Goal: Task Accomplishment & Management: Complete application form

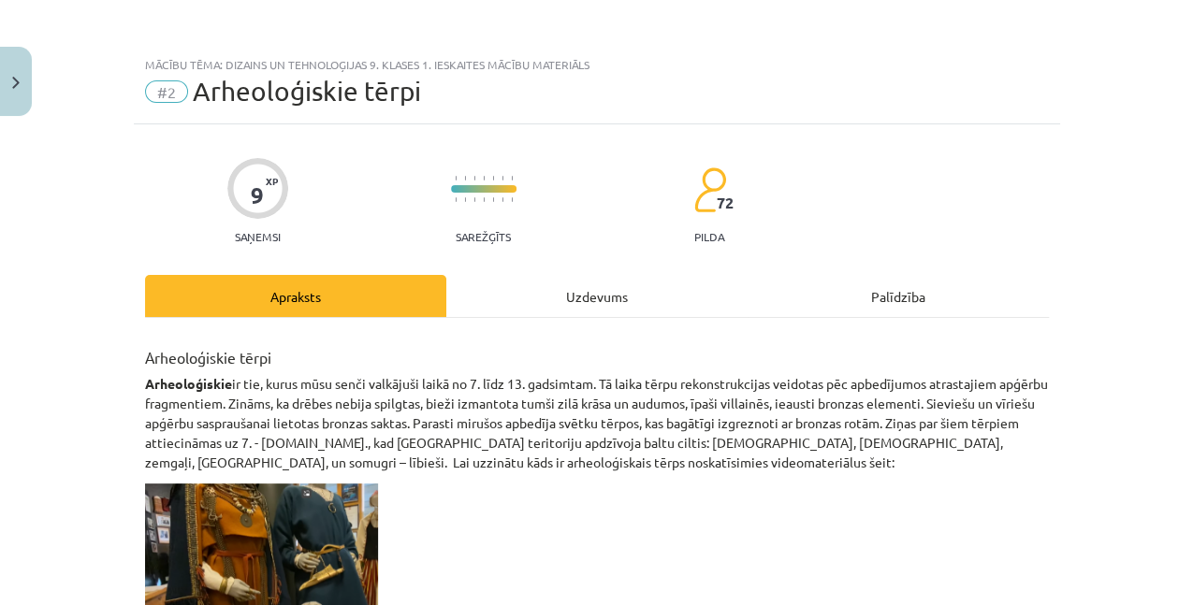
click at [617, 301] on div "Uzdevums" at bounding box center [596, 296] width 301 height 42
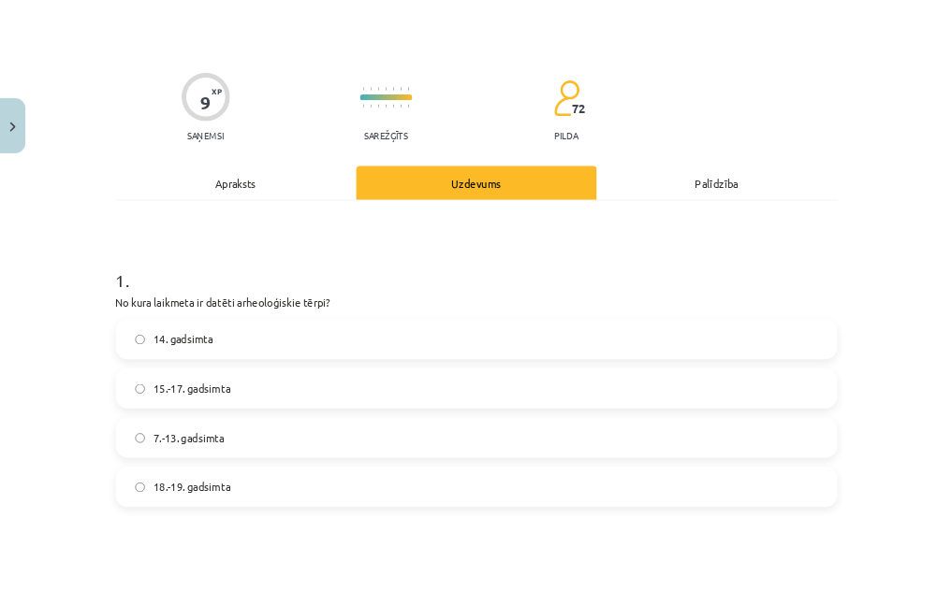
scroll to position [234, 0]
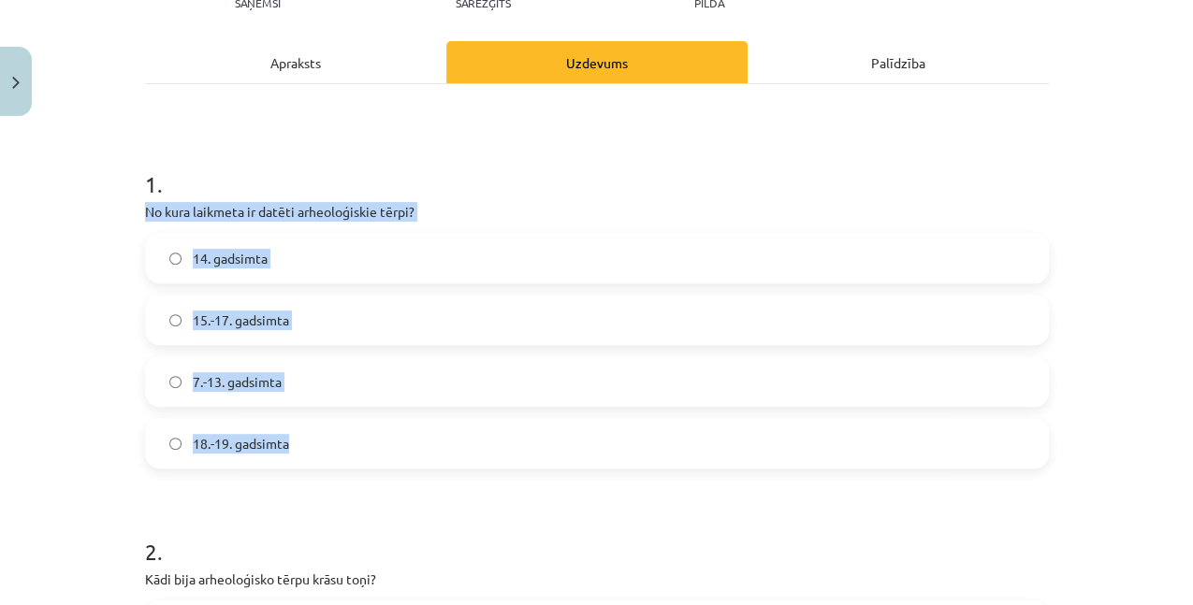
drag, startPoint x: 141, startPoint y: 200, endPoint x: 328, endPoint y: 431, distance: 296.8
click at [328, 431] on div "1 . No kura laikmeta ir datēti arheoloģiskie tērpi? 14. gadsimta 15.-17. gadsim…" at bounding box center [597, 304] width 904 height 330
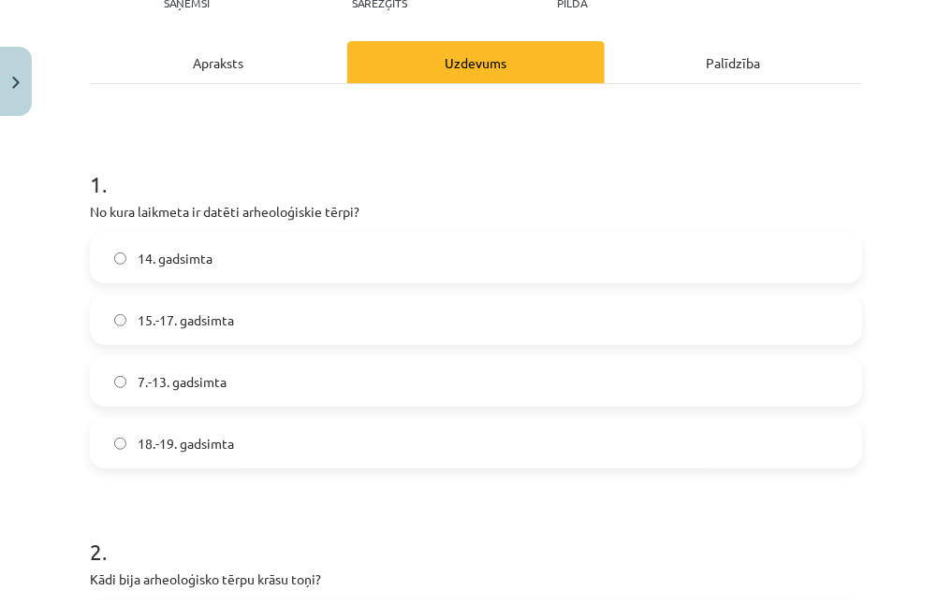
click at [868, 85] on div "Mācību tēma: Dizains un tehnoloģijas 9. klases 1. ieskaites mācību materiāls #2…" at bounding box center [476, 302] width 952 height 605
click at [831, 146] on h1 "1 ." at bounding box center [476, 168] width 772 height 58
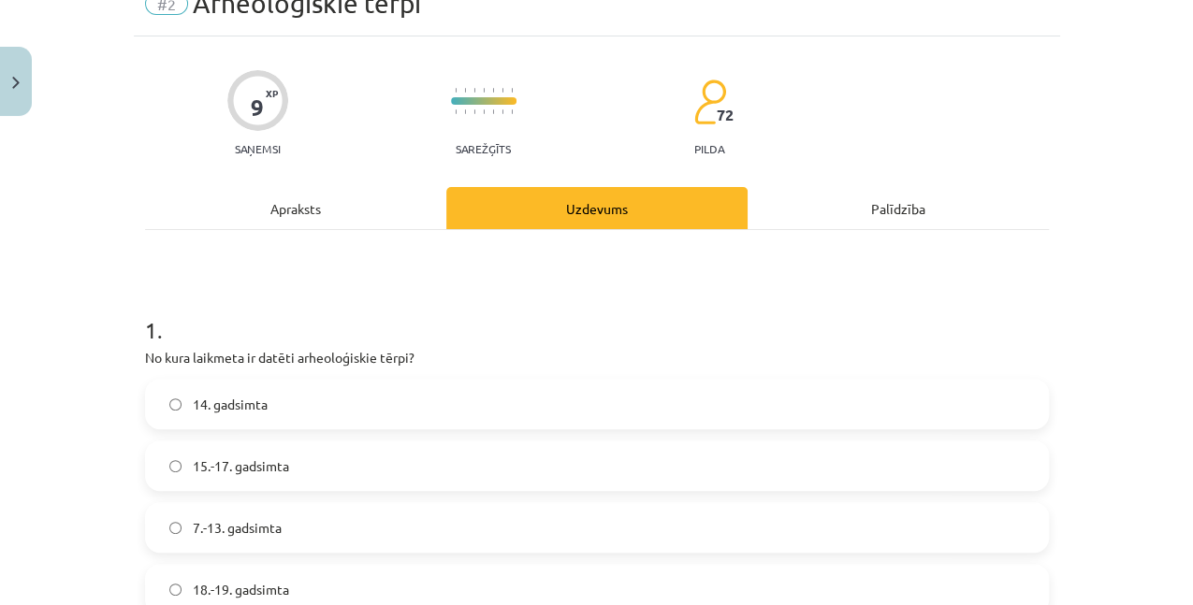
scroll to position [171, 0]
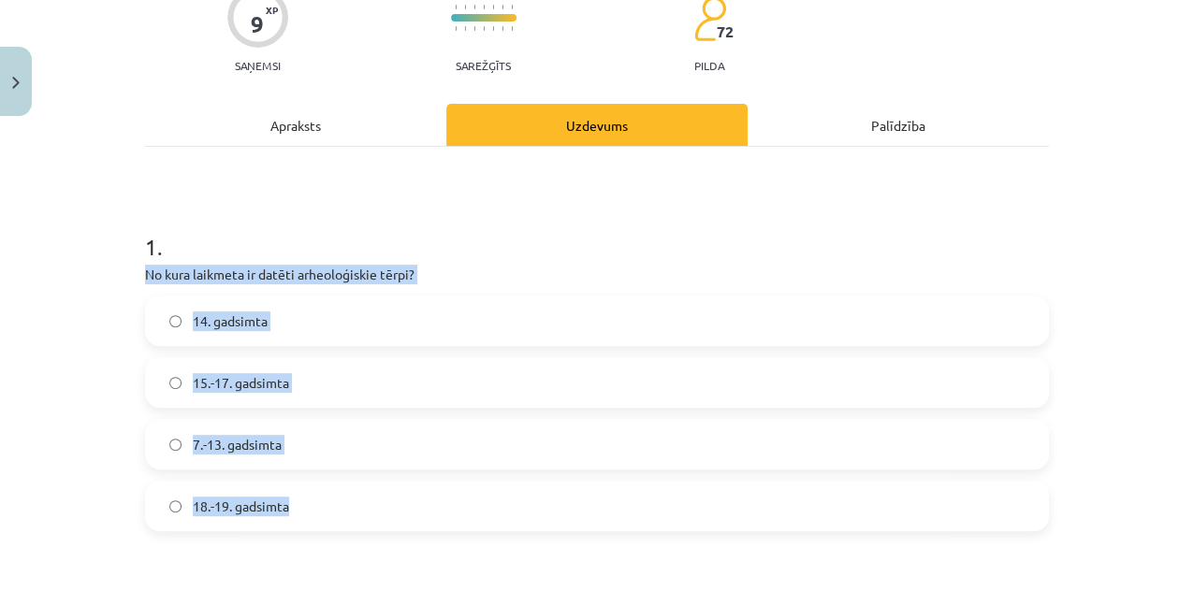
drag, startPoint x: 133, startPoint y: 267, endPoint x: 319, endPoint y: 510, distance: 306.4
copy div "No kura laikmeta ir datēti arheoloģiskie tērpi? 14. gadsimta 15.-17. gadsimta 7…"
click at [372, 383] on label "15.-17. gadsimta" at bounding box center [597, 382] width 900 height 47
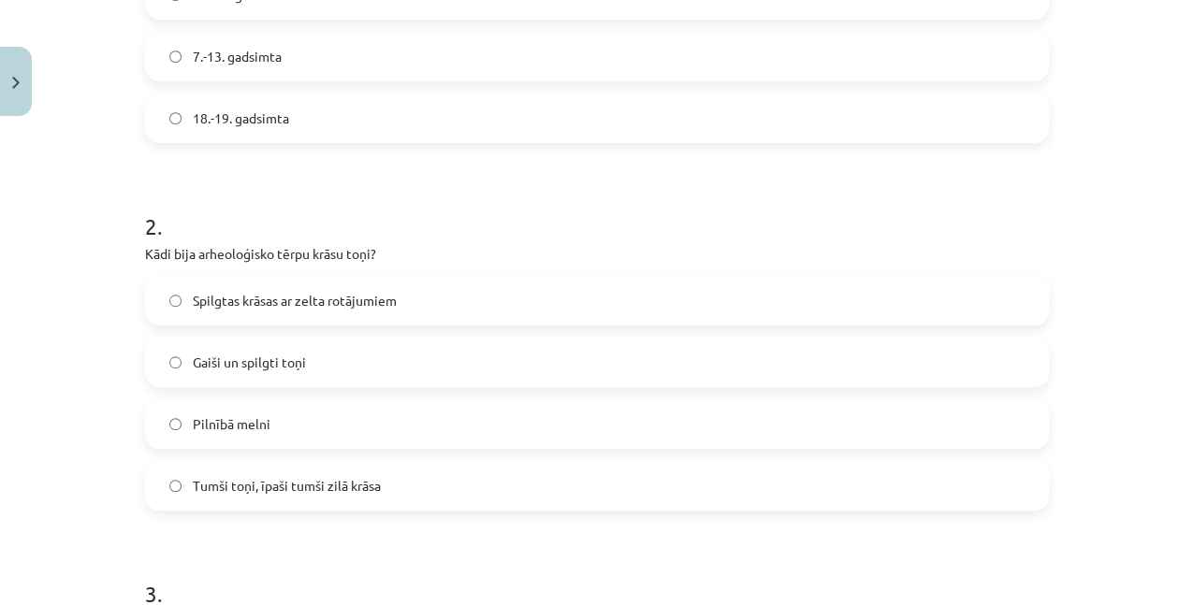
scroll to position [670, 0]
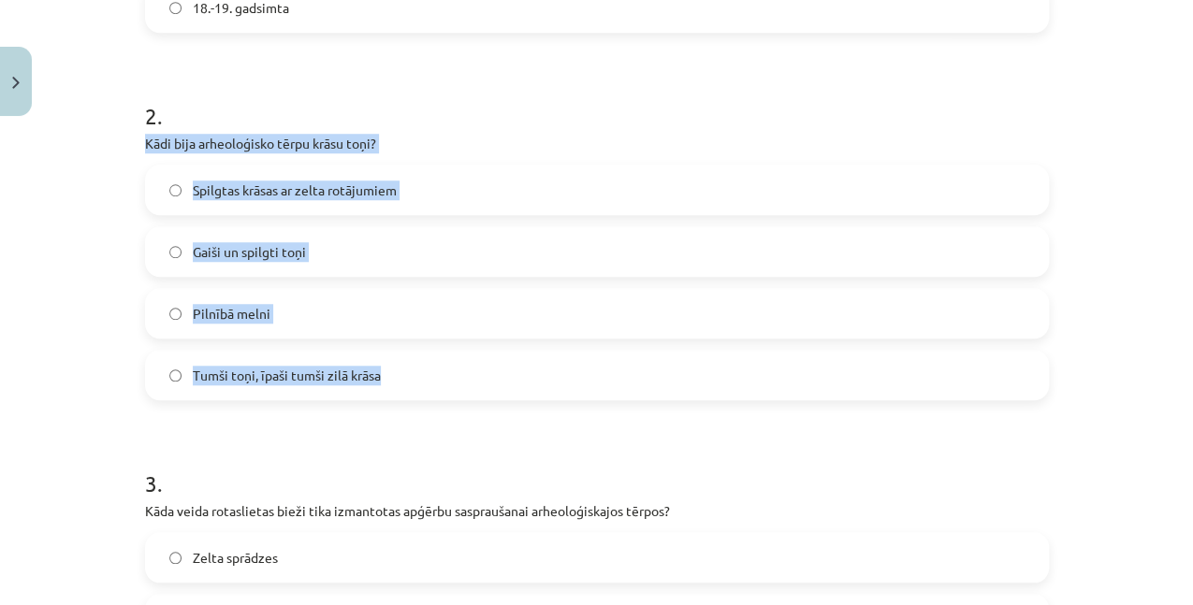
drag, startPoint x: 136, startPoint y: 143, endPoint x: 442, endPoint y: 379, distance: 386.3
copy div "Kādi bija arheoloģisko tērpu krāsu toņi? Spilgtas krāsas ar zelta rotājumiem Ga…"
click at [344, 379] on span "Tumši toņi, īpaši tumši zilā krāsa" at bounding box center [287, 376] width 188 height 20
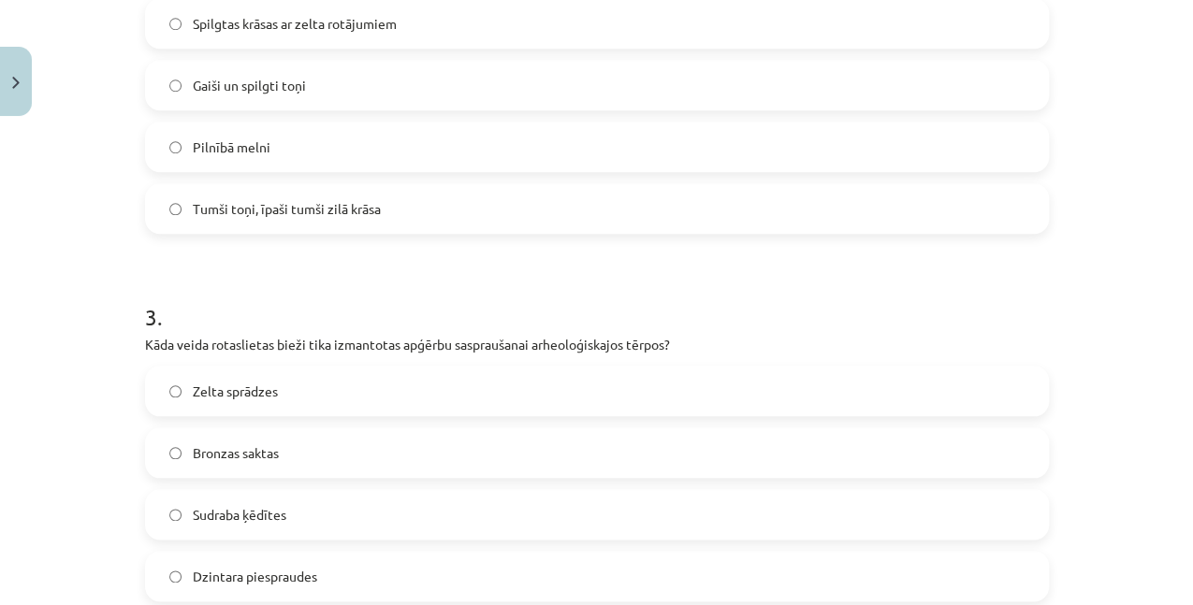
scroll to position [920, 0]
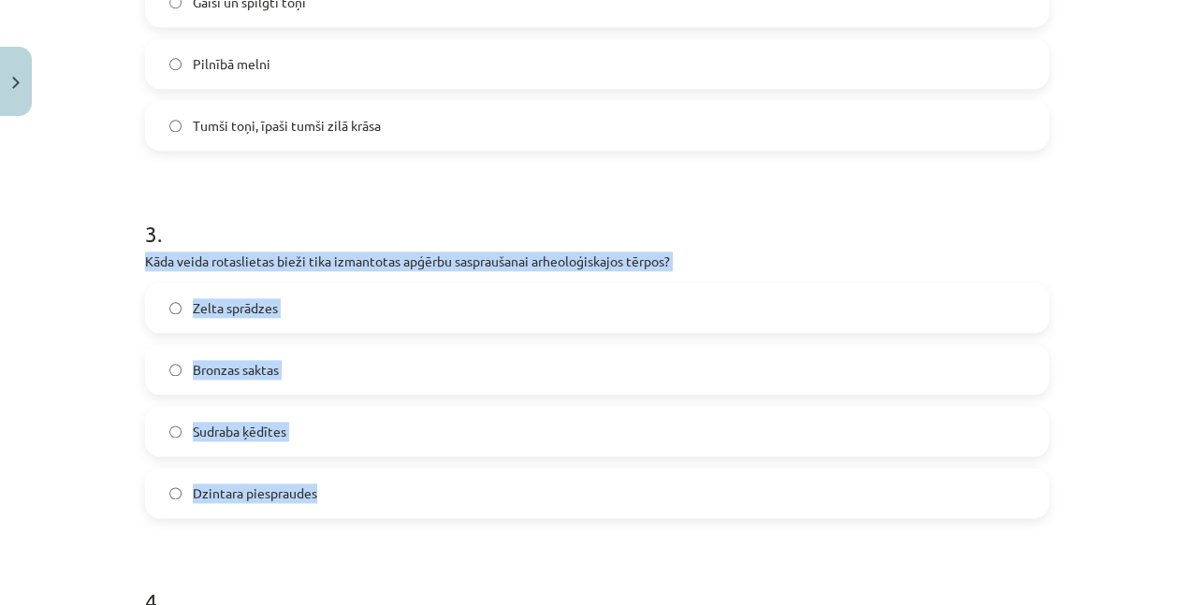
drag, startPoint x: 143, startPoint y: 249, endPoint x: 354, endPoint y: 464, distance: 301.1
click at [354, 464] on div "3 . Kāda veida rotaslietas bieži tika izmantotas apģērbu saspraušanai arheoloģi…" at bounding box center [597, 353] width 904 height 330
copy div "Kāda veida rotaslietas bieži tika izmantotas apģērbu saspraušanai arheoloģiskaj…"
click at [359, 367] on label "Bronzas saktas" at bounding box center [597, 369] width 900 height 47
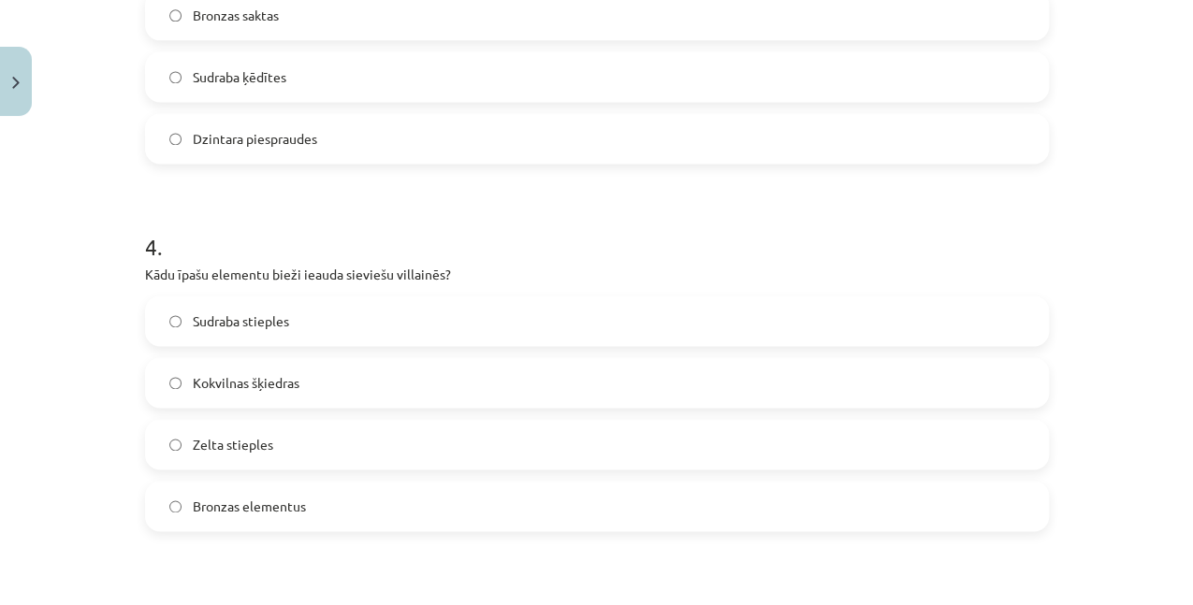
scroll to position [1294, 0]
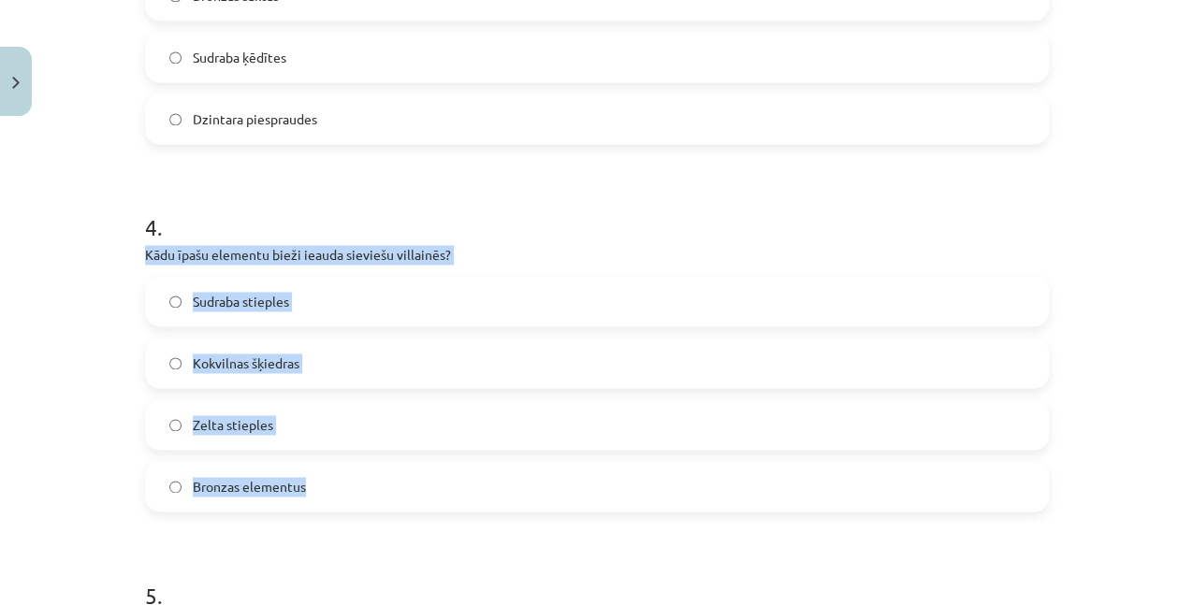
drag, startPoint x: 130, startPoint y: 252, endPoint x: 334, endPoint y: 492, distance: 315.4
copy div "Kādu īpašu elementu bieži ieauda sieviešu villainēs? Sudraba stieples Kokvilnas…"
click at [316, 308] on label "Sudraba stieples" at bounding box center [597, 301] width 900 height 47
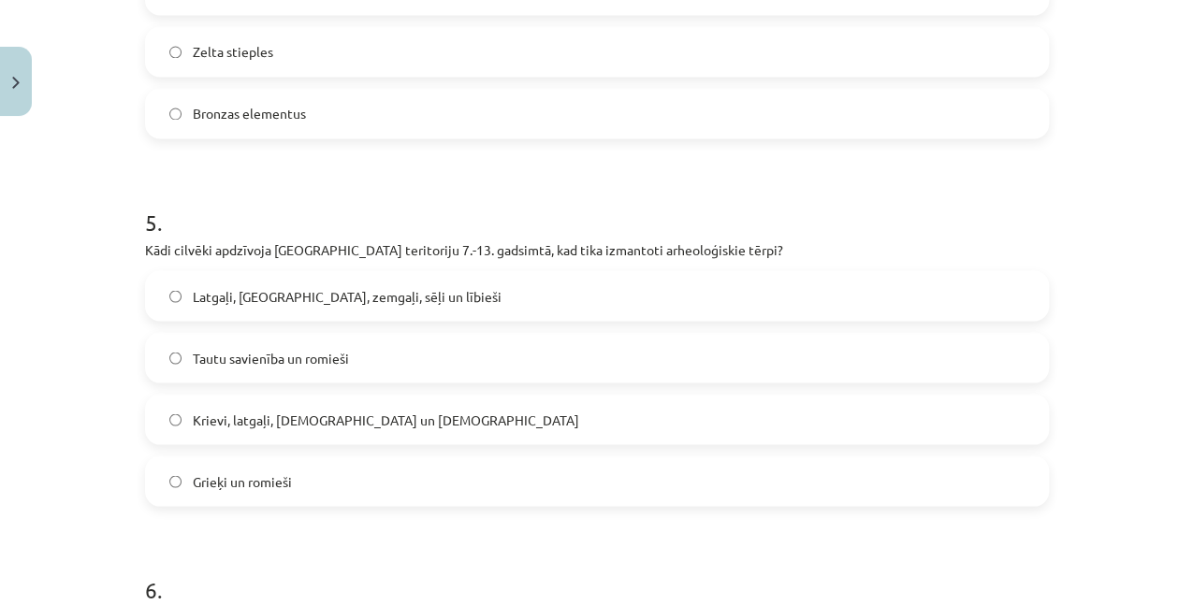
scroll to position [1669, 0]
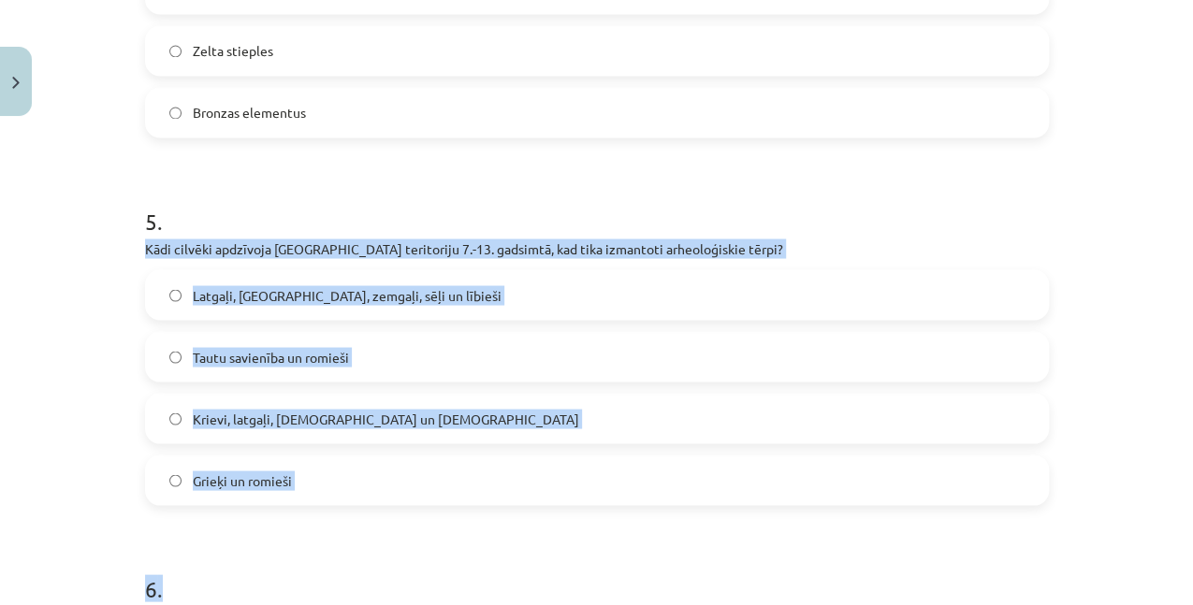
drag, startPoint x: 131, startPoint y: 252, endPoint x: 404, endPoint y: 522, distance: 384.5
click at [404, 522] on div "9 XP Saņemsi Sarežģīts 72 pilda Apraksts Uzdevums Palīdzība 1 . No kura laikmet…" at bounding box center [597, 301] width 926 height 3691
copy form "Kādi cilvēki apdzīvoja [GEOGRAPHIC_DATA] teritoriju 7.-13. gadsimtā, kad tika i…"
click at [438, 307] on label "Latgaļi, [GEOGRAPHIC_DATA], zemgaļi, sēļi un lībieši" at bounding box center [597, 294] width 900 height 47
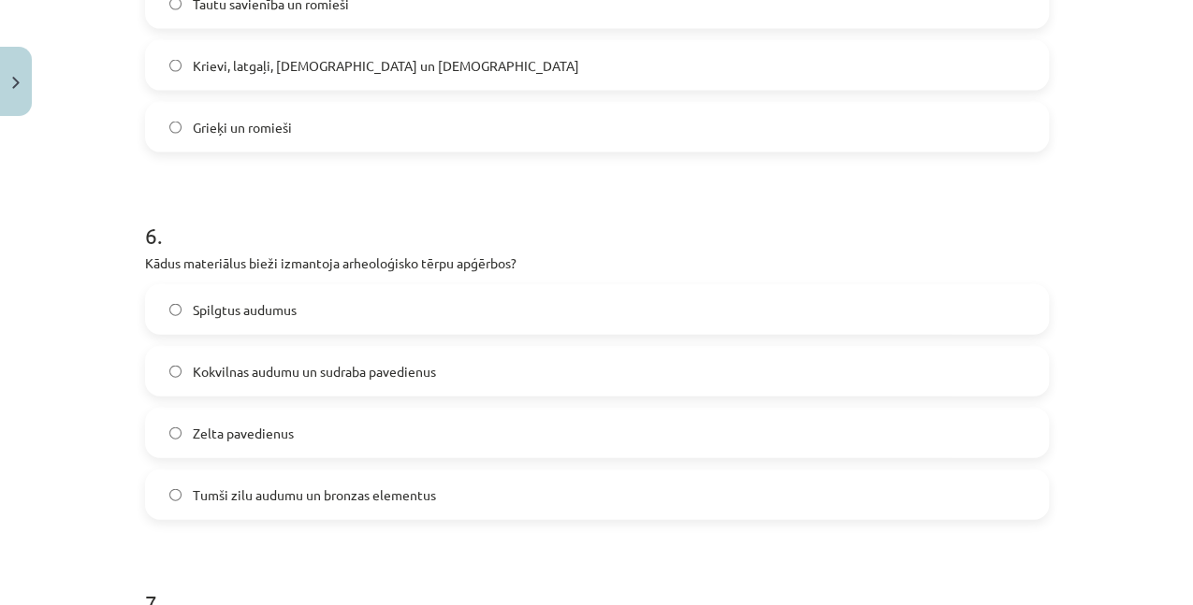
scroll to position [2043, 0]
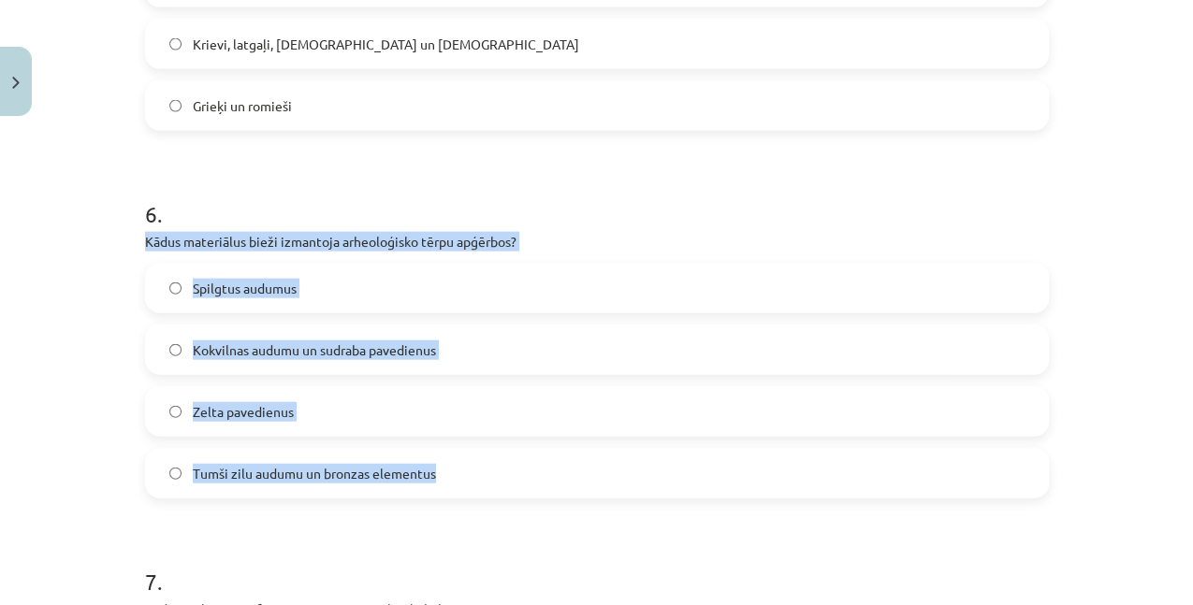
drag, startPoint x: 124, startPoint y: 238, endPoint x: 498, endPoint y: 481, distance: 446.5
click at [498, 481] on div "Mācību tēma: Dizains un tehnoloģijas 9. klases 1. ieskaites mācību materiāls #2…" at bounding box center [596, 302] width 1193 height 605
copy div "Kādus materiālus bieži izmantoja arheoloģisko tērpu apģērbos? Spilgtus audumus …"
click at [342, 479] on span "Tumši zilu audumu un bronzas elementus" at bounding box center [314, 474] width 243 height 20
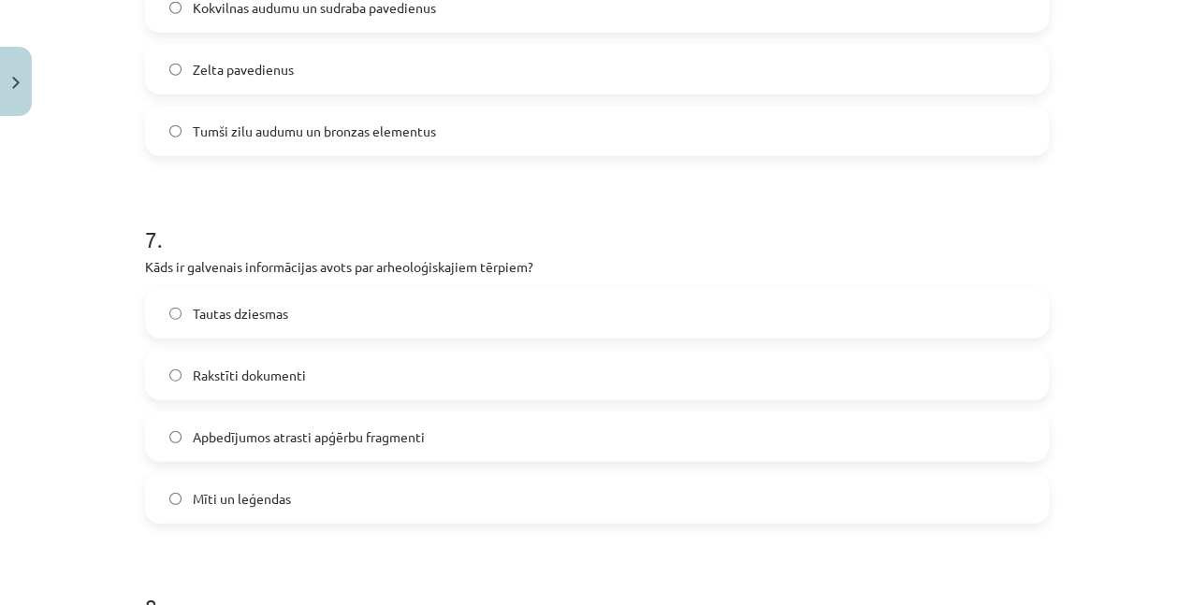
scroll to position [2417, 0]
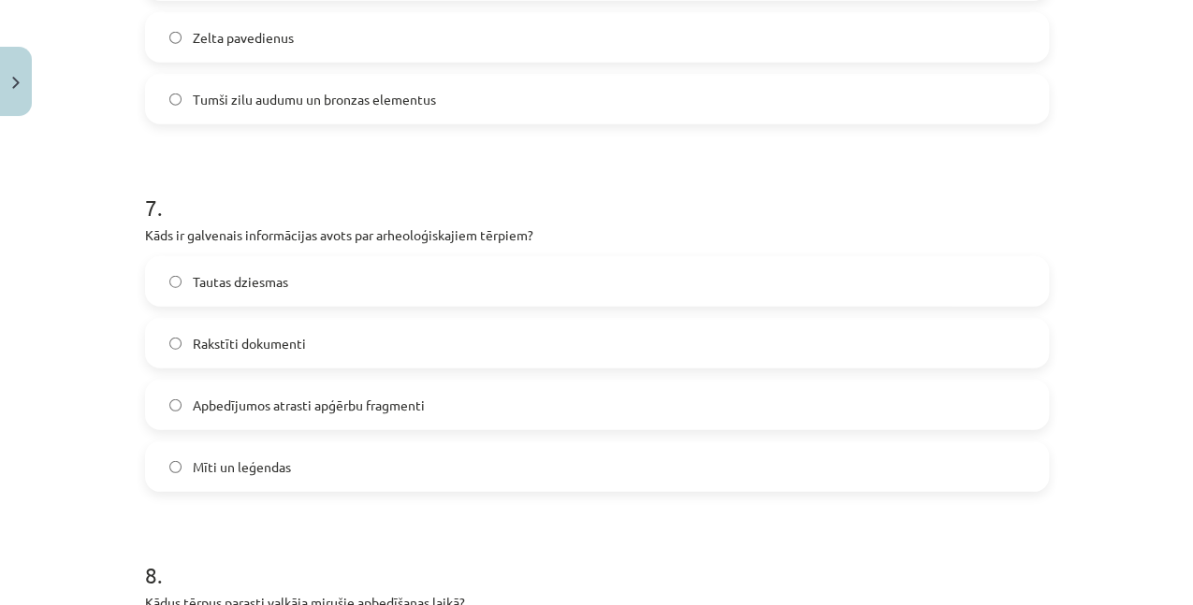
click at [293, 411] on span "Apbedījumos atrasti apģērbu fragmenti" at bounding box center [309, 406] width 232 height 20
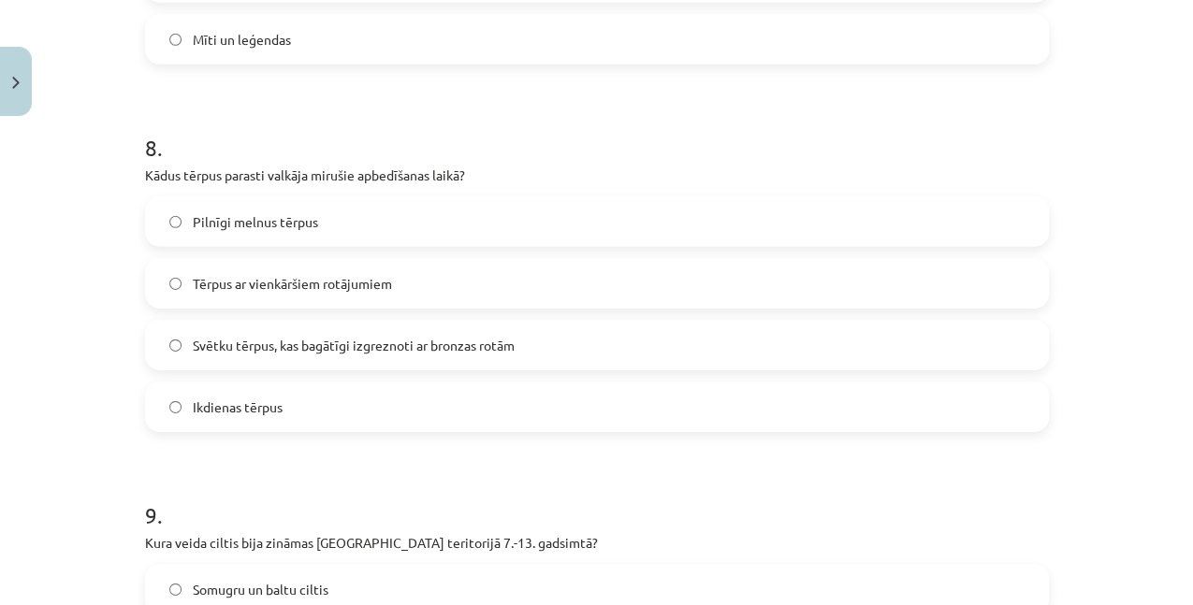
scroll to position [2854, 0]
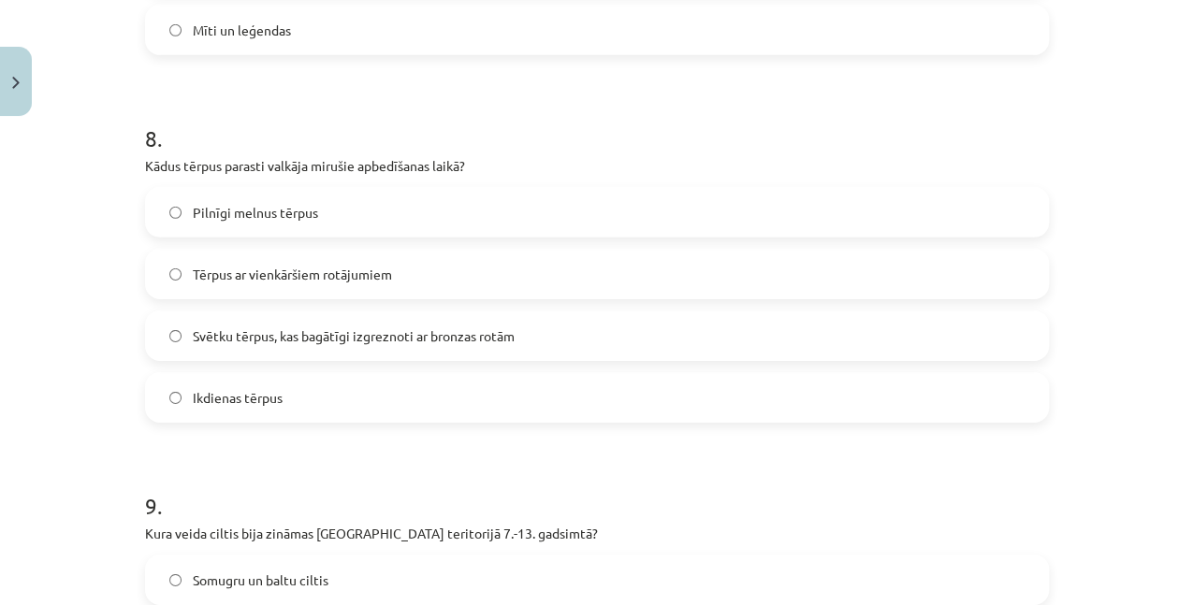
click at [422, 343] on span "Svētku tērpus, kas bagātīgi izgreznoti ar bronzas rotām" at bounding box center [354, 337] width 322 height 20
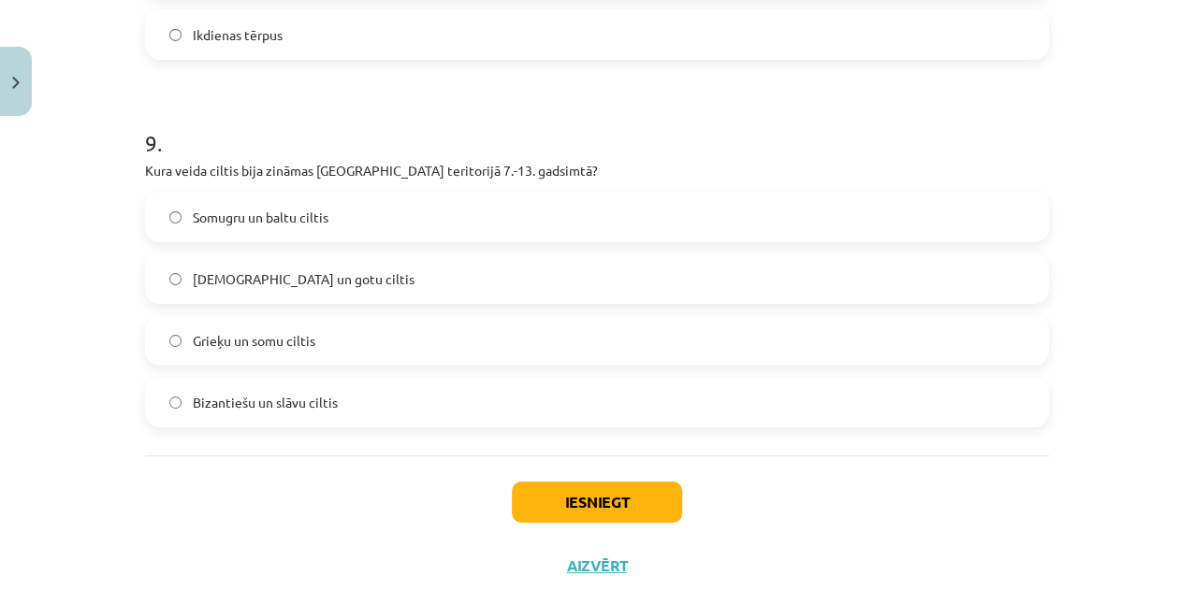
scroll to position [3229, 0]
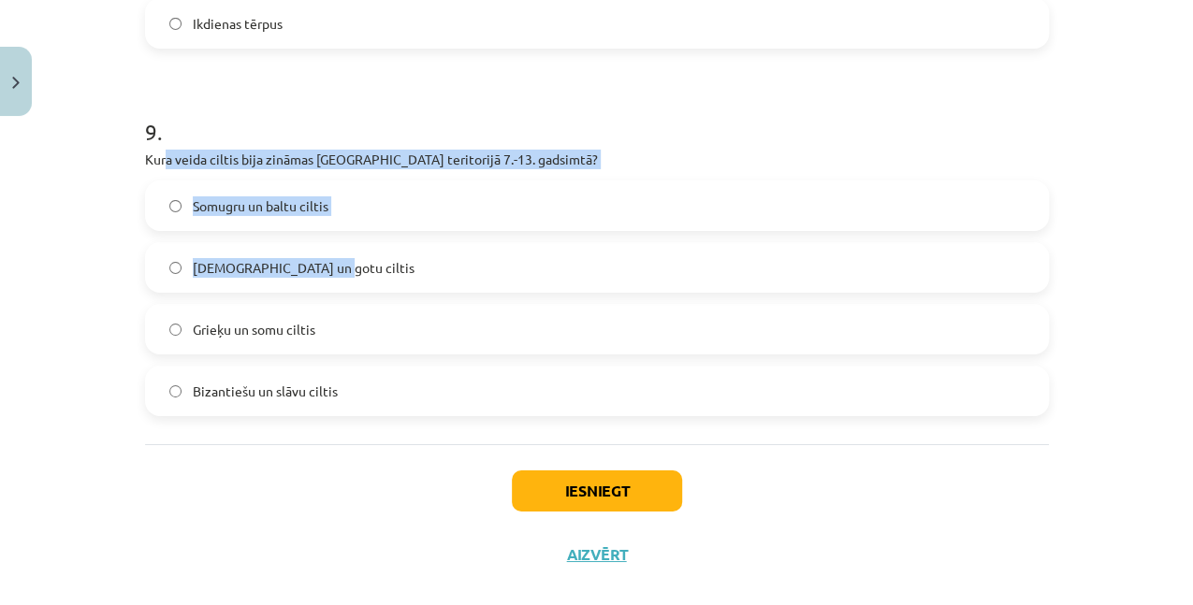
drag, startPoint x: 162, startPoint y: 166, endPoint x: 328, endPoint y: 249, distance: 185.4
click at [328, 249] on div "9 . Kura veida ciltis bija zināmas [GEOGRAPHIC_DATA] teritorijā 7.-13. gadsimtā…" at bounding box center [597, 251] width 904 height 330
drag, startPoint x: 117, startPoint y: 186, endPoint x: 125, endPoint y: 155, distance: 32.0
click at [117, 185] on div "Mācību tēma: Dizains un tehnoloģijas 9. klases 1. ieskaites mācību materiāls #2…" at bounding box center [596, 302] width 1193 height 605
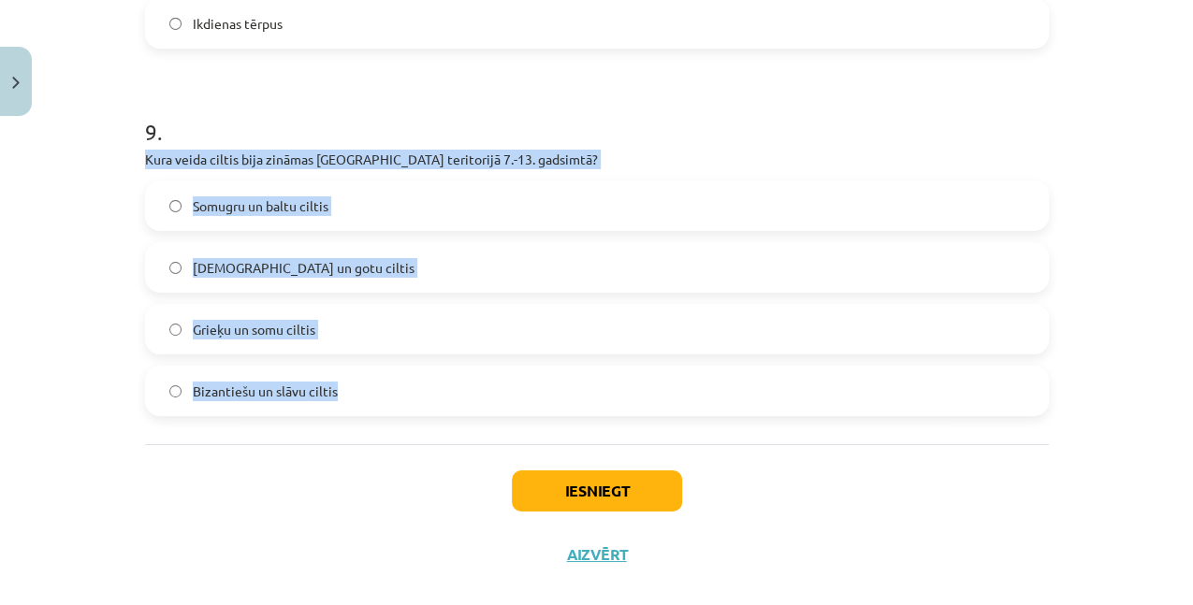
drag, startPoint x: 189, startPoint y: 161, endPoint x: 423, endPoint y: 397, distance: 332.2
copy div "Kura veida ciltis bija zināmas [GEOGRAPHIC_DATA] teritorijā 7.-13. gadsimtā? So…"
click at [337, 201] on label "Somugru un baltu ciltis" at bounding box center [597, 205] width 900 height 47
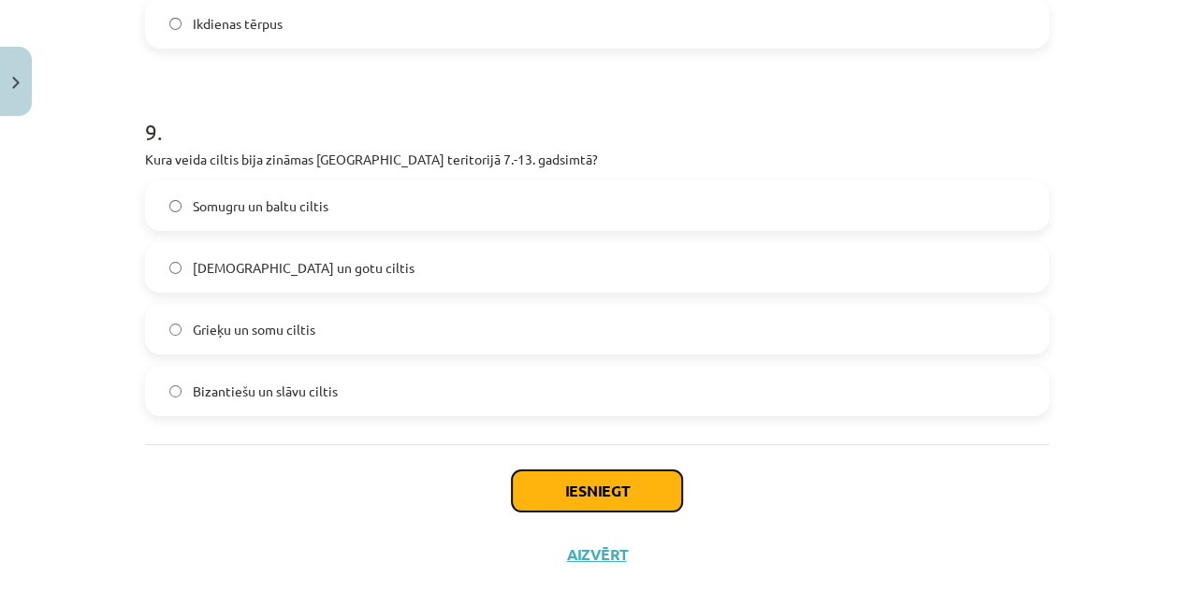
click at [558, 481] on button "Iesniegt" at bounding box center [597, 491] width 170 height 41
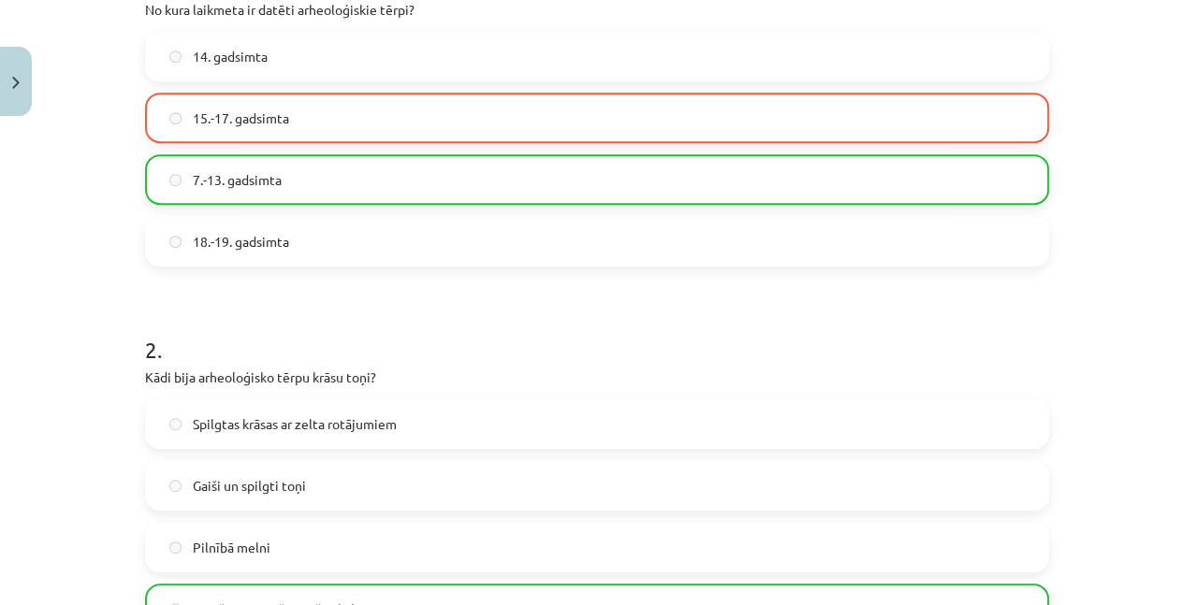
scroll to position [436, 0]
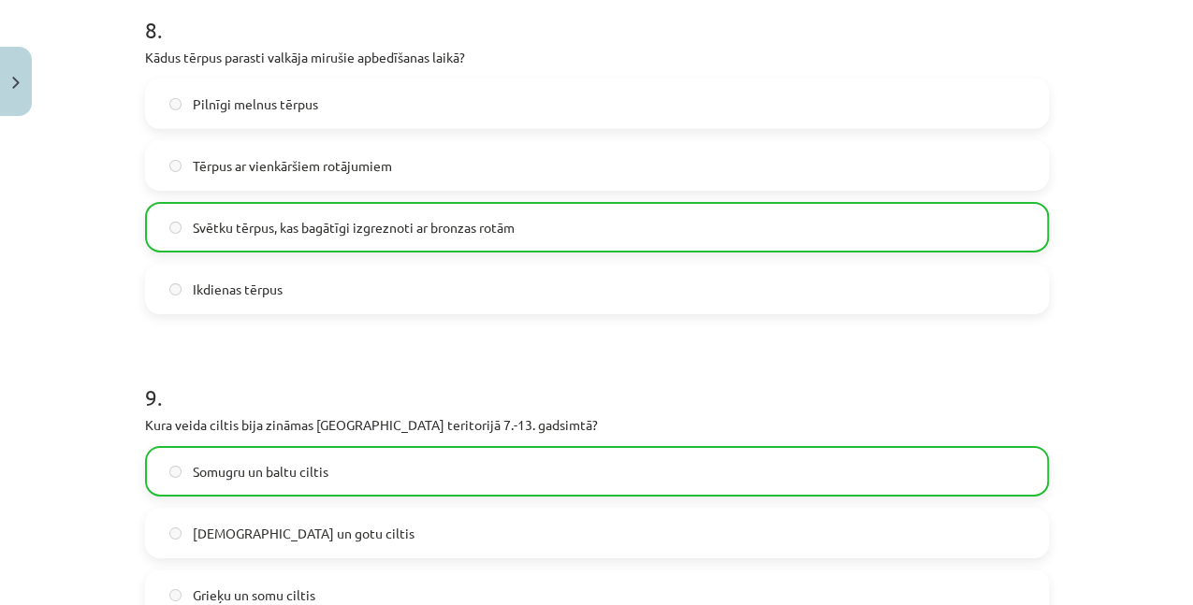
drag, startPoint x: 654, startPoint y: 299, endPoint x: 502, endPoint y: 569, distance: 309.7
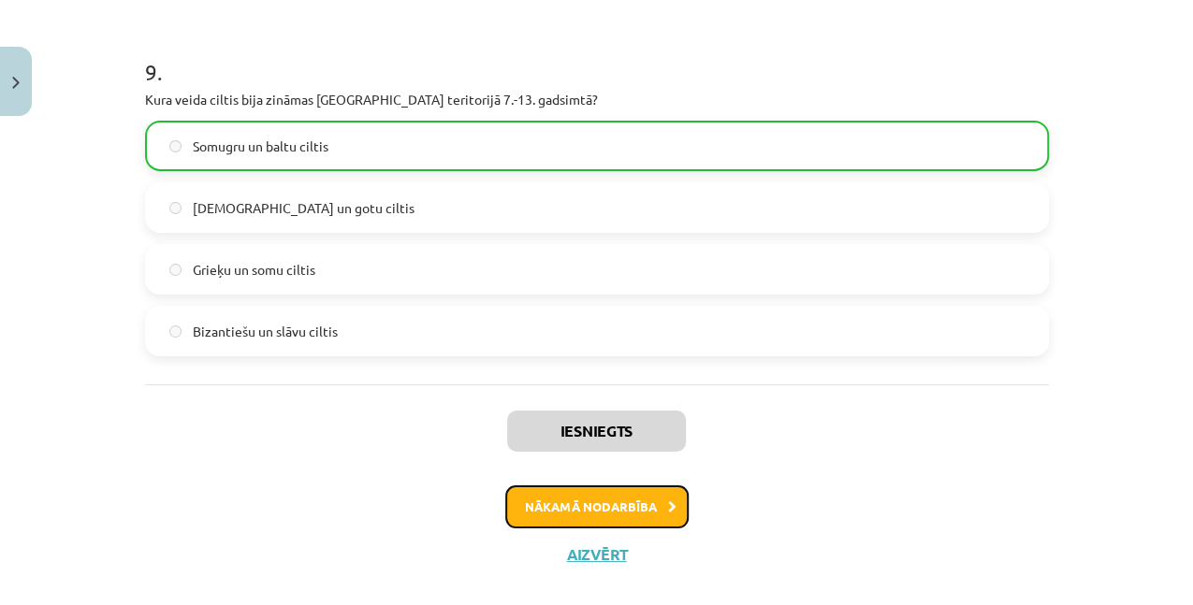
click at [573, 504] on button "Nākamā nodarbība" at bounding box center [596, 507] width 183 height 43
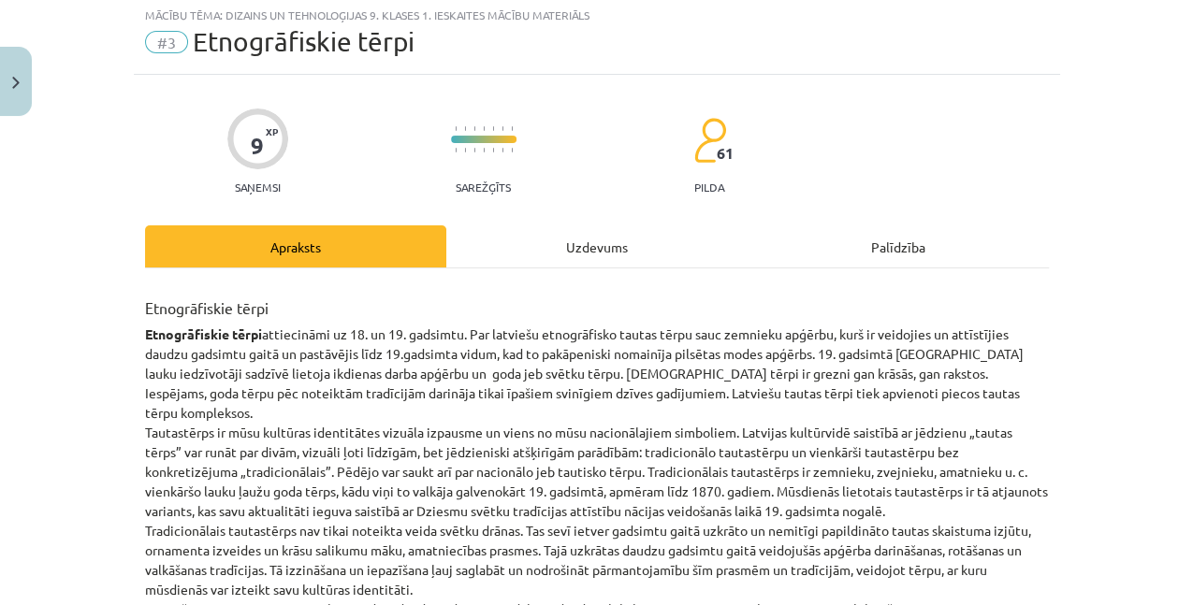
scroll to position [47, 0]
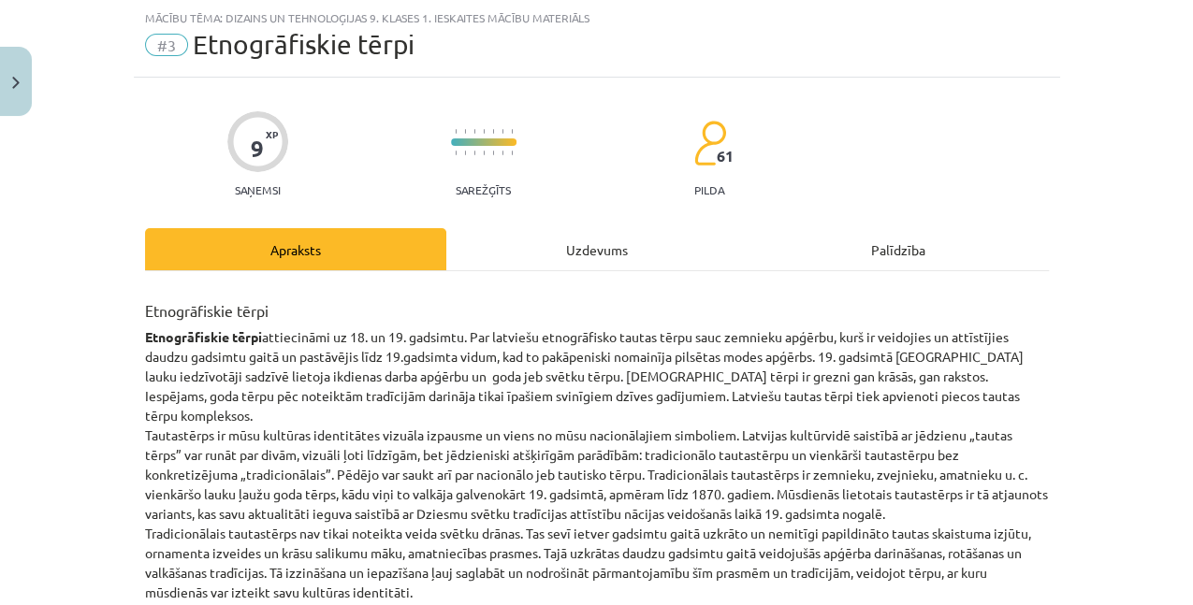
click at [600, 241] on div "Uzdevums" at bounding box center [596, 249] width 301 height 42
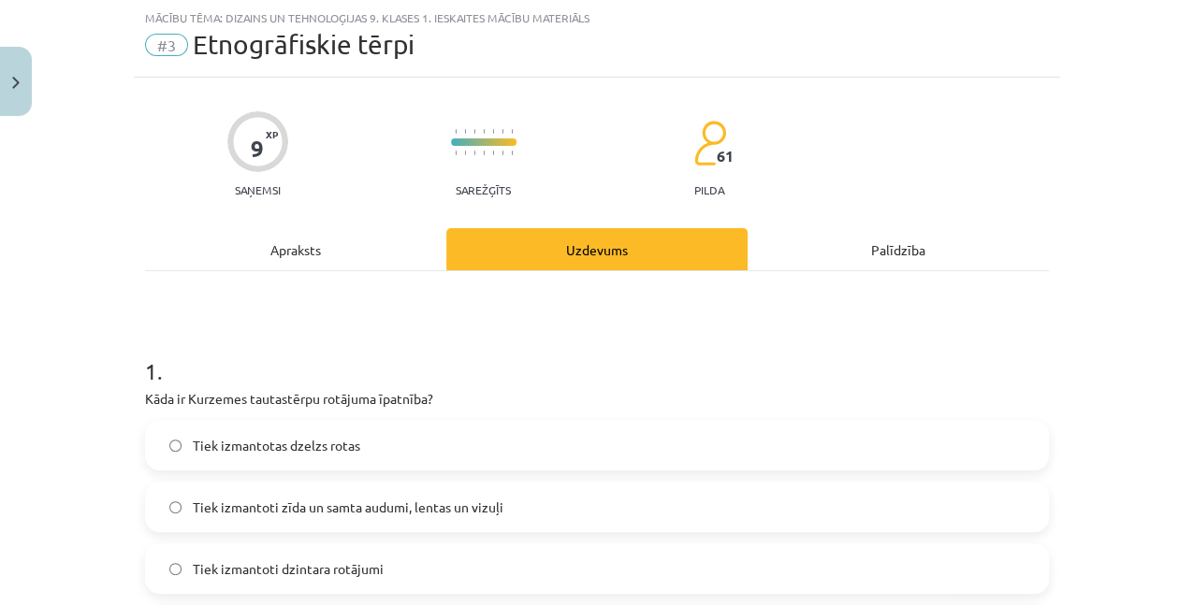
click at [240, 270] on div "Apraksts" at bounding box center [295, 249] width 301 height 42
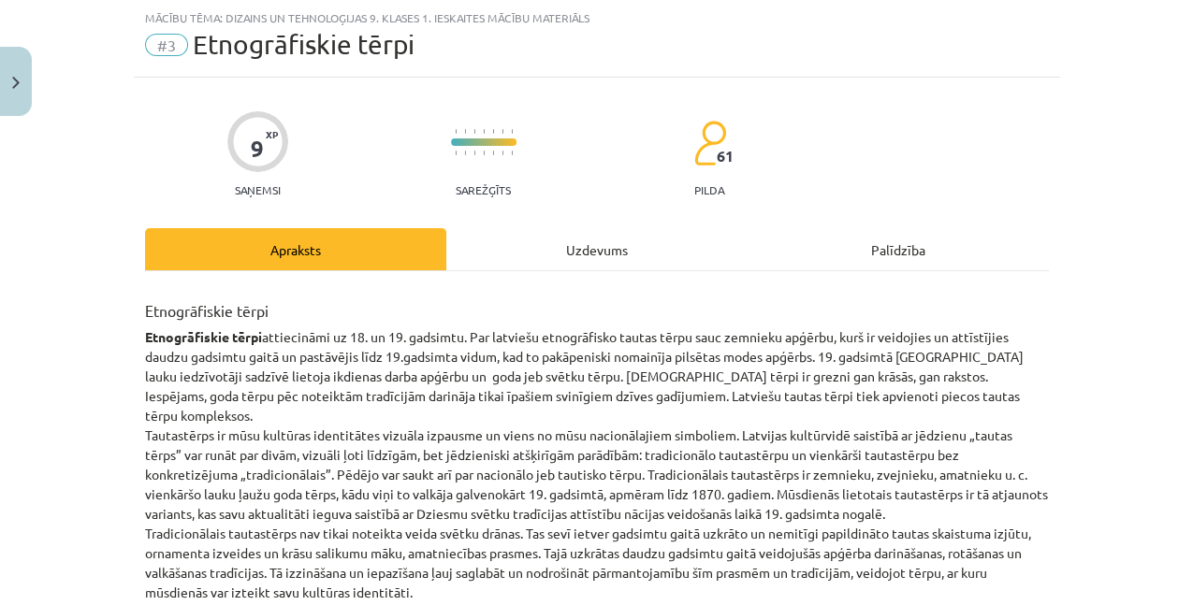
click at [591, 241] on div "Uzdevums" at bounding box center [596, 249] width 301 height 42
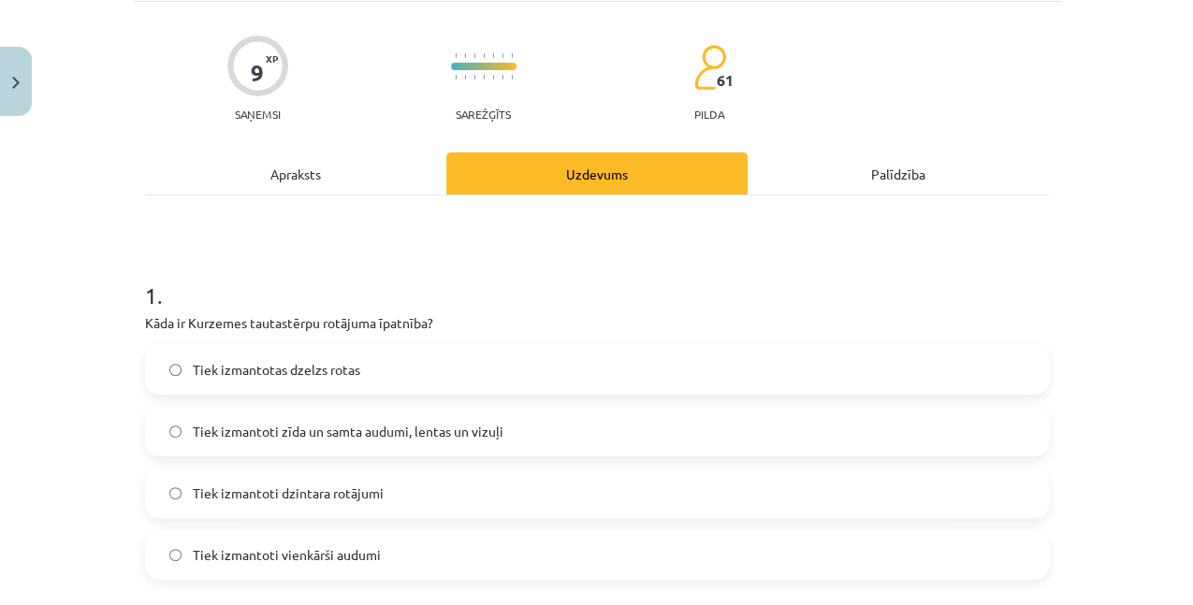
scroll to position [171, 0]
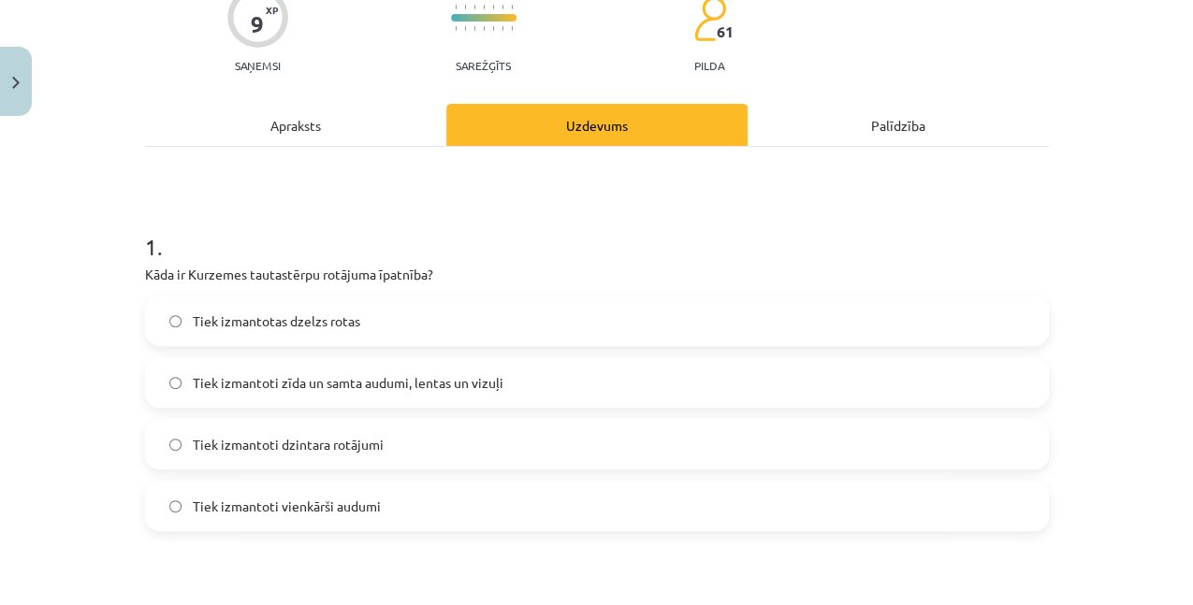
click at [395, 373] on span "Tiek izmantoti zīda un samta audumi, lentas un vizuļi" at bounding box center [348, 383] width 311 height 20
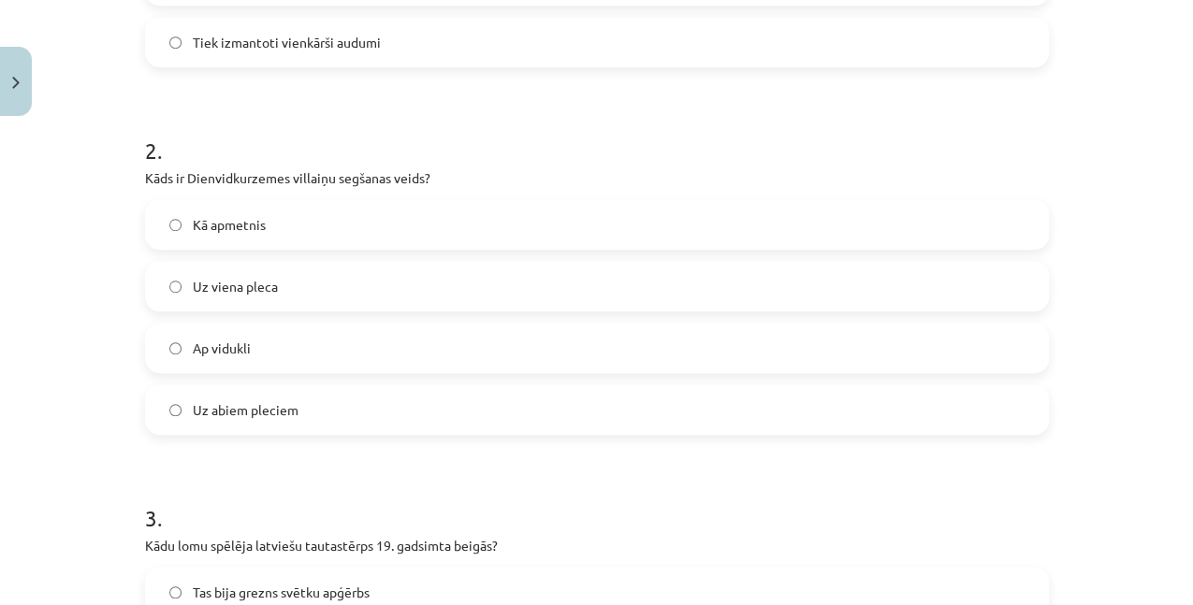
scroll to position [670, 0]
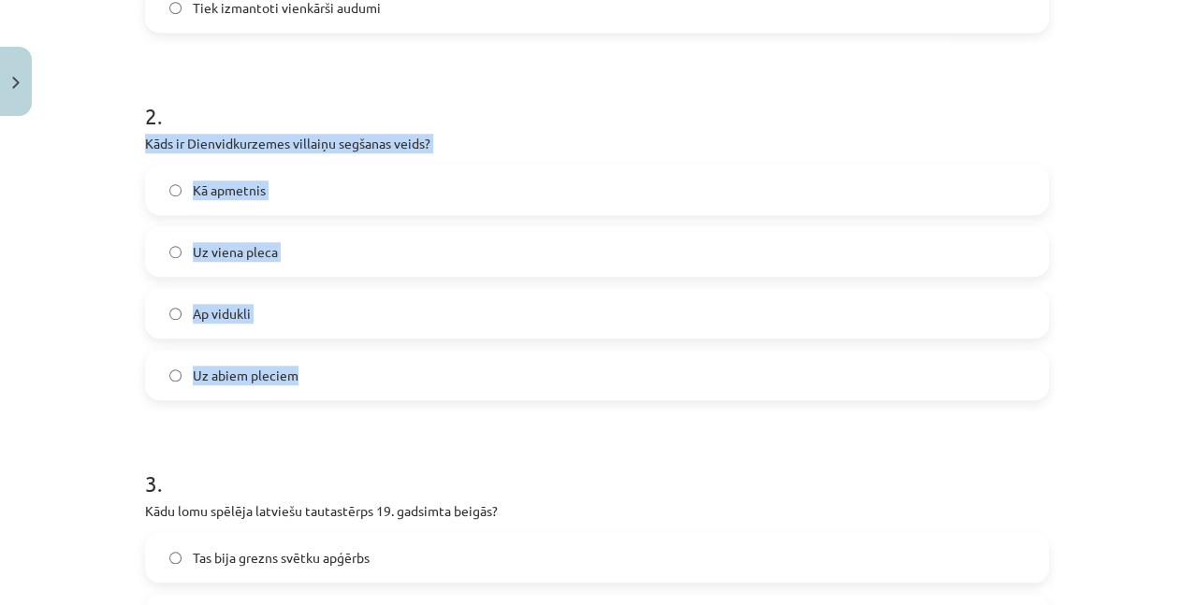
drag, startPoint x: 136, startPoint y: 138, endPoint x: 422, endPoint y: 349, distance: 356.0
copy div "Kāds ir Dienvidkurzemes villaiņu segšanas veids? Kā apmetnis Uz viena pleca Ap …"
click at [401, 255] on label "Uz viena pleca" at bounding box center [597, 251] width 900 height 47
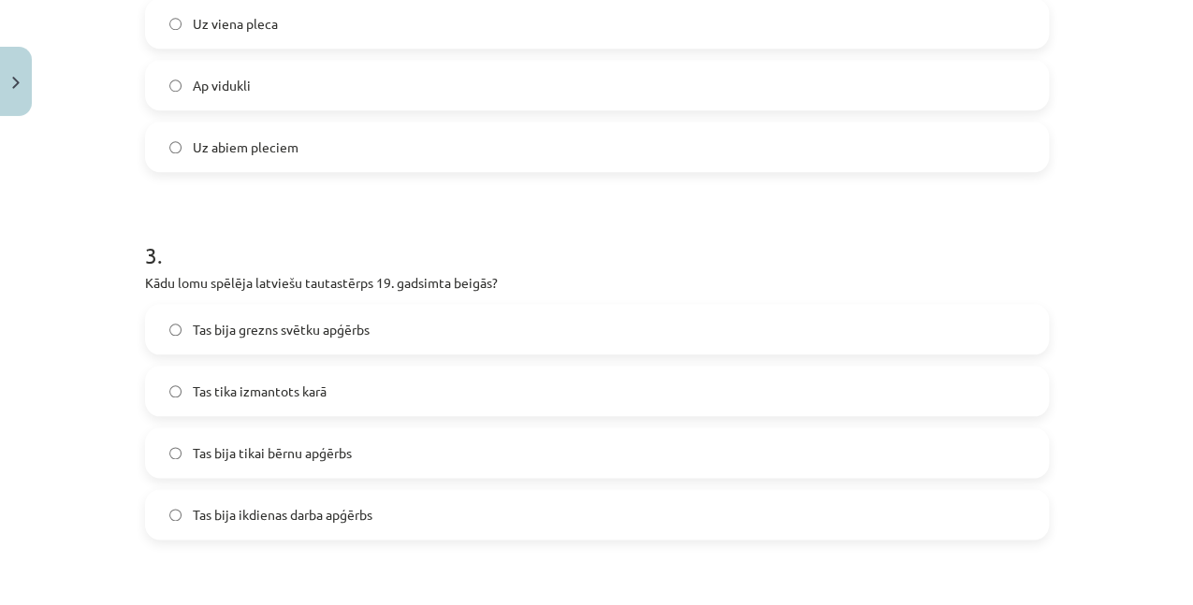
scroll to position [920, 0]
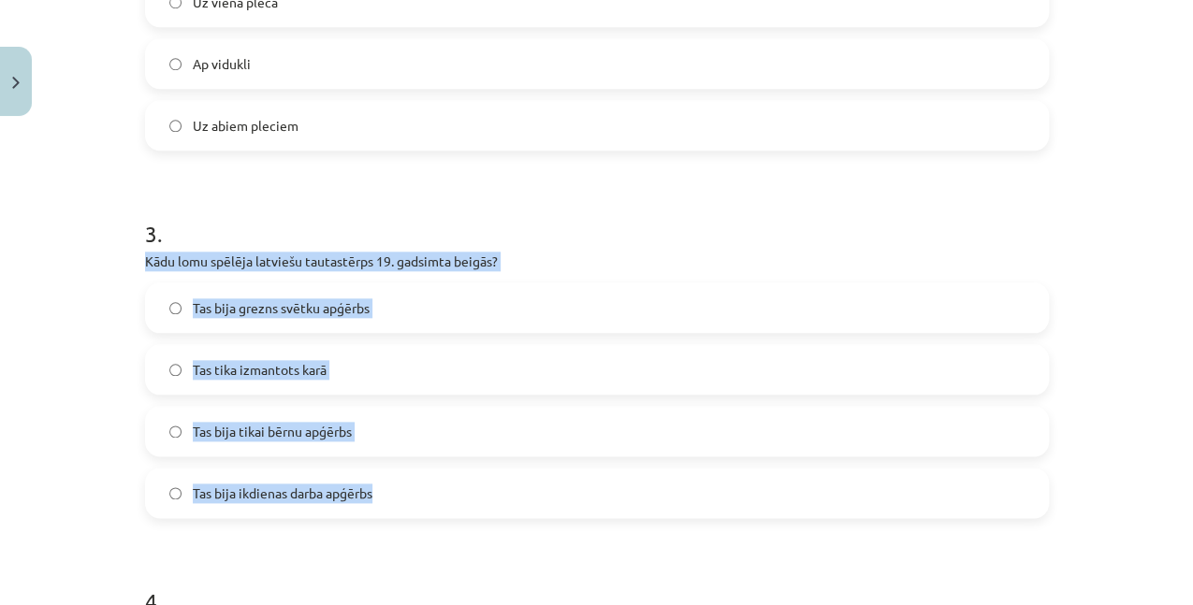
drag, startPoint x: 129, startPoint y: 261, endPoint x: 383, endPoint y: 494, distance: 344.4
click at [383, 494] on div "Mācību tēma: Dizains un tehnoloģijas 9. klases 1. ieskaites mācību materiāls #3…" at bounding box center [596, 302] width 1193 height 605
copy div "Kādu lomu spēlēja latviešu tautastērps 19. gadsimta beigās? Tas bija grezns svē…"
click at [381, 293] on label "Tas bija grezns svētku apģērbs" at bounding box center [597, 307] width 900 height 47
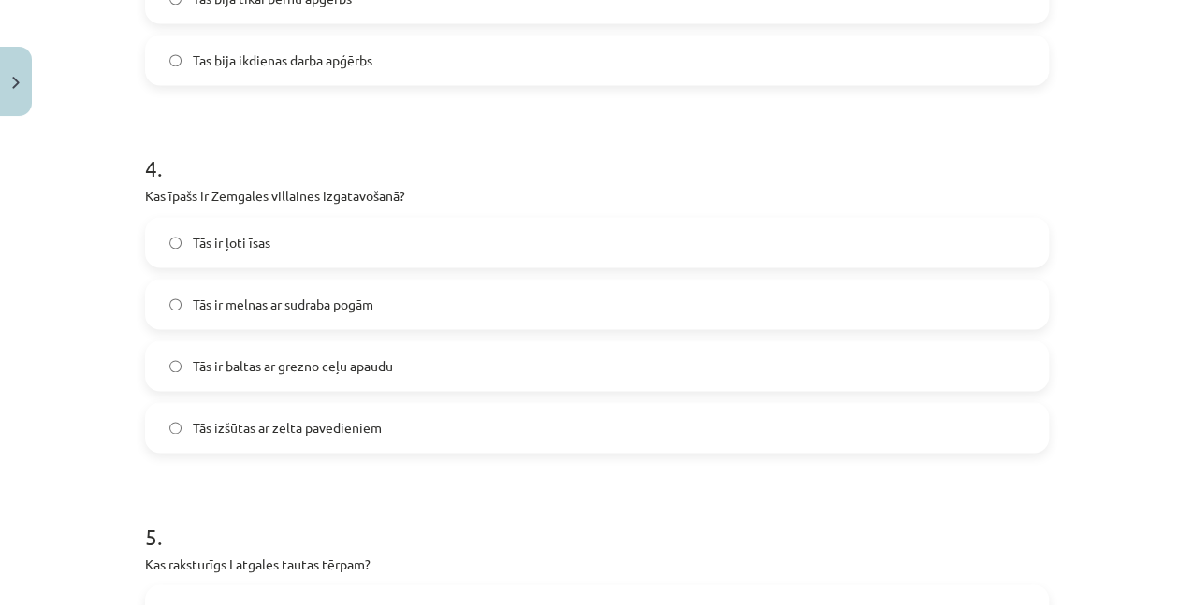
scroll to position [1357, 0]
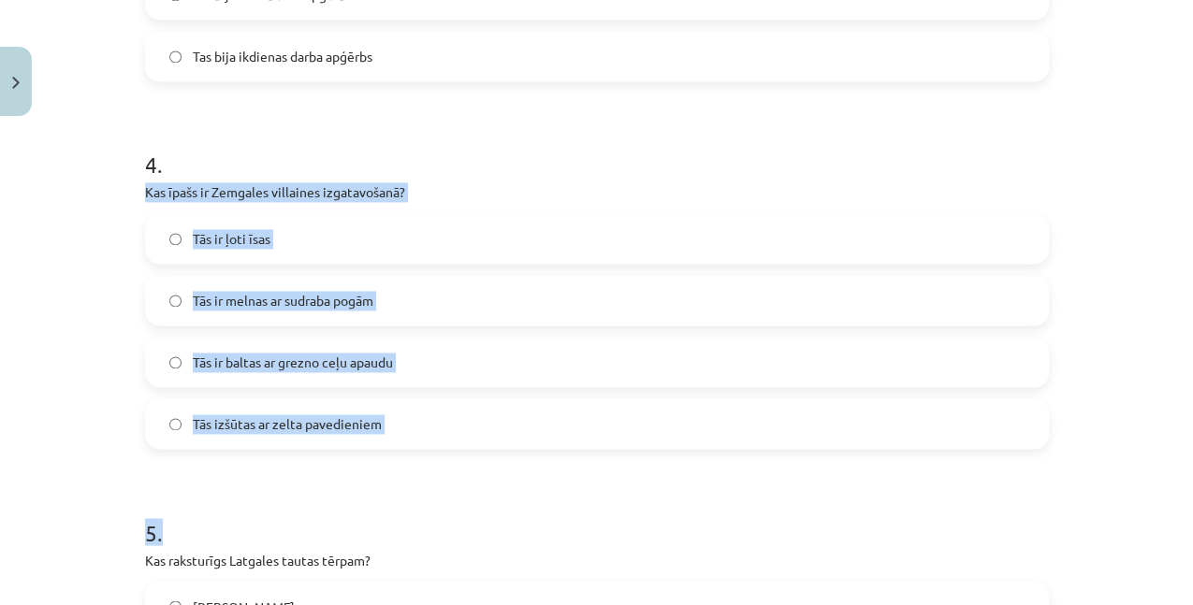
drag, startPoint x: 143, startPoint y: 213, endPoint x: 519, endPoint y: 459, distance: 449.0
click at [519, 459] on div "Mācību tēma: Dizains un tehnoloģijas 9. klases 1. ieskaites mācību materiāls #3…" at bounding box center [596, 302] width 1193 height 605
click at [393, 359] on label "Tās ir baltas ar grezno ceļu apaudu" at bounding box center [597, 362] width 900 height 47
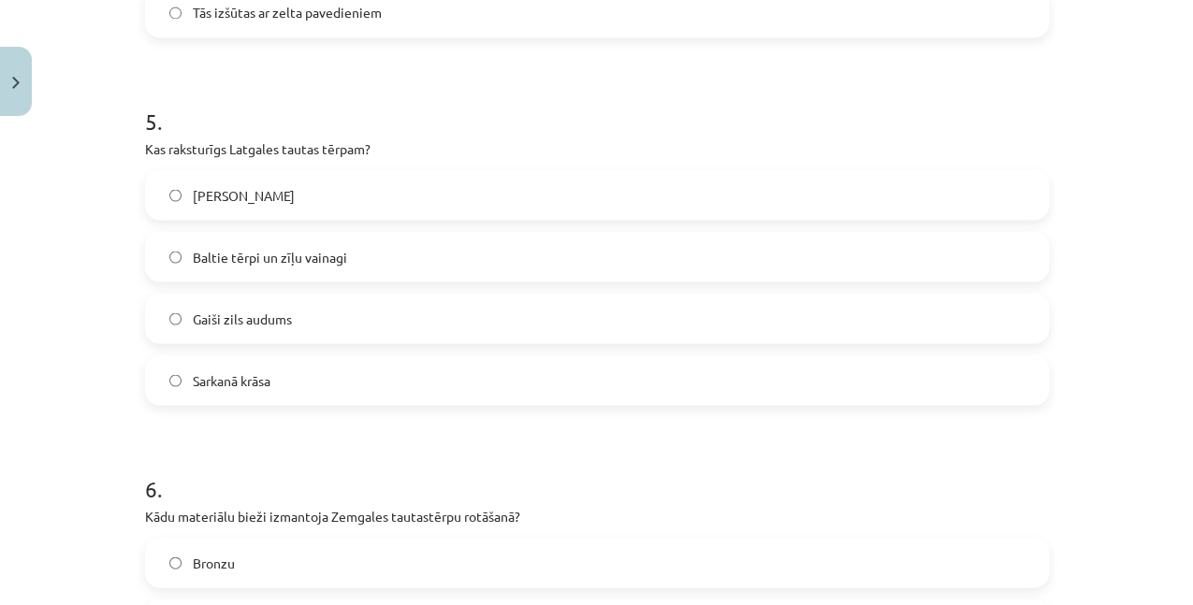
scroll to position [1793, 0]
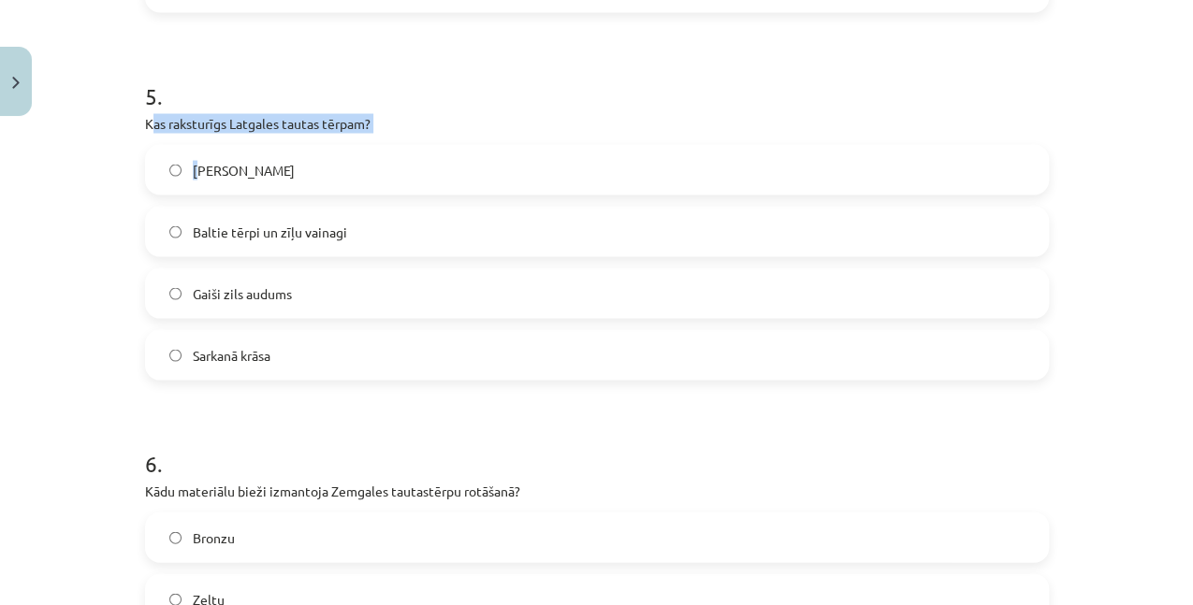
drag, startPoint x: 157, startPoint y: 128, endPoint x: 197, endPoint y: 142, distance: 42.6
click at [197, 142] on div "5 . Kas raksturīgs Latgales tautas tērpam? Melnie brunči Baltie tērpi un zīļu v…" at bounding box center [597, 216] width 904 height 330
drag, startPoint x: 197, startPoint y: 142, endPoint x: 146, endPoint y: 135, distance: 52.0
click at [146, 139] on div "5 . Kas raksturīgs Latgales tautas tērpam? Melnie brunči Baltie tērpi un zīļu v…" at bounding box center [597, 216] width 904 height 330
click at [134, 129] on div "9 XP Saņemsi Sarežģīts 61 pilda Apraksts Uzdevums Palīdzība 1 . Kāda ir Kurzeme…" at bounding box center [597, 176] width 926 height 3691
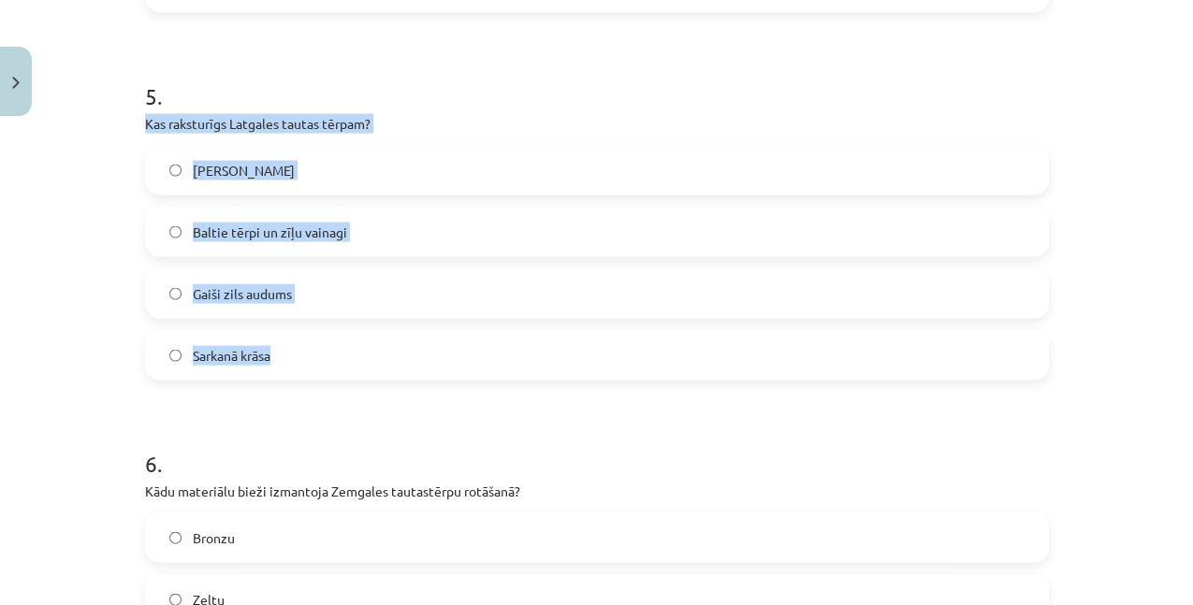
drag, startPoint x: 144, startPoint y: 116, endPoint x: 345, endPoint y: 358, distance: 315.0
click at [345, 358] on div "9 XP Saņemsi Sarežģīts 61 pilda Apraksts Uzdevums Palīdzība 1 . Kāda ir Kurzeme…" at bounding box center [597, 176] width 926 height 3691
copy div "Kas raksturīgs Latgales tautas tērpam? Melnie brunči Baltie tērpi un zīļu vaina…"
click at [276, 219] on label "Baltie tērpi un zīļu vainagi" at bounding box center [597, 232] width 900 height 47
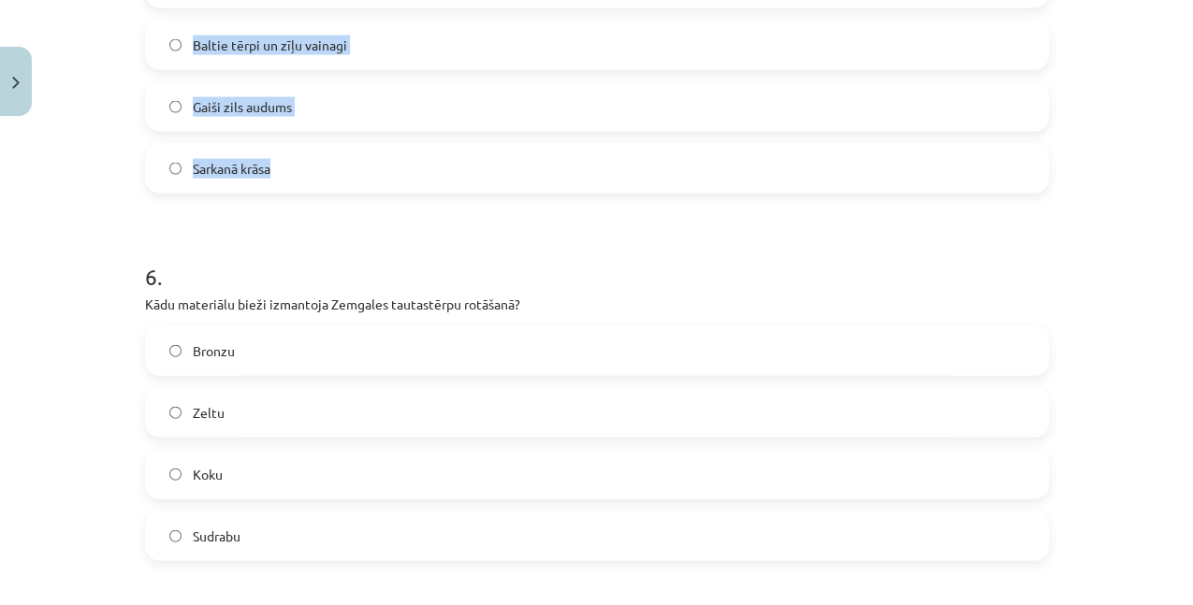
scroll to position [1980, 0]
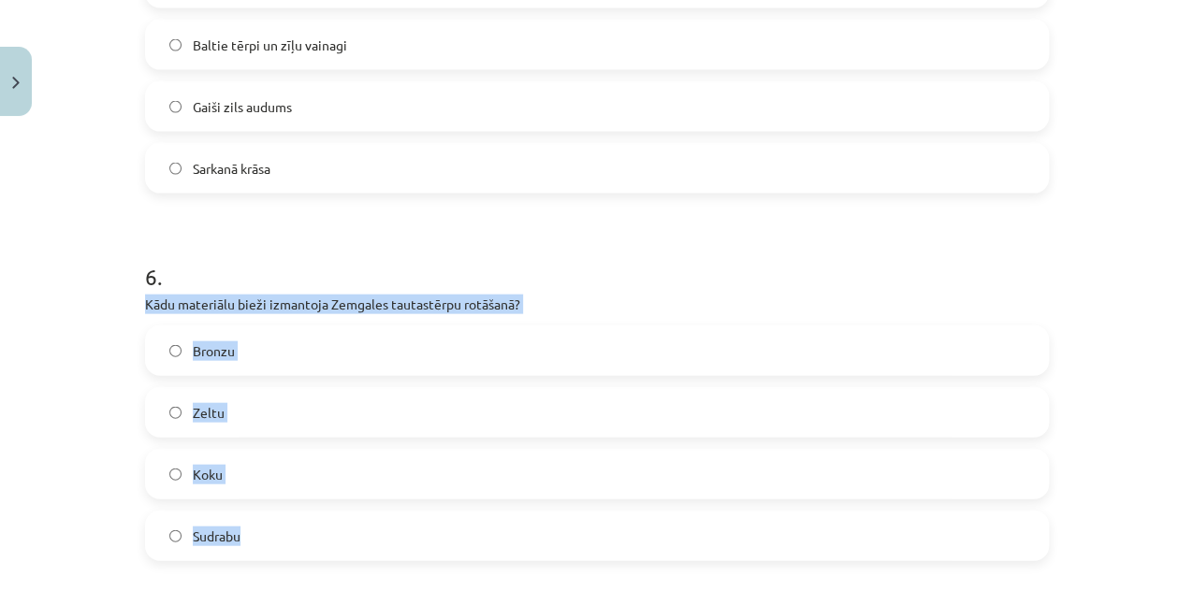
drag, startPoint x: 137, startPoint y: 308, endPoint x: 345, endPoint y: 516, distance: 294.5
click at [232, 531] on span "Sudrabu" at bounding box center [217, 537] width 48 height 20
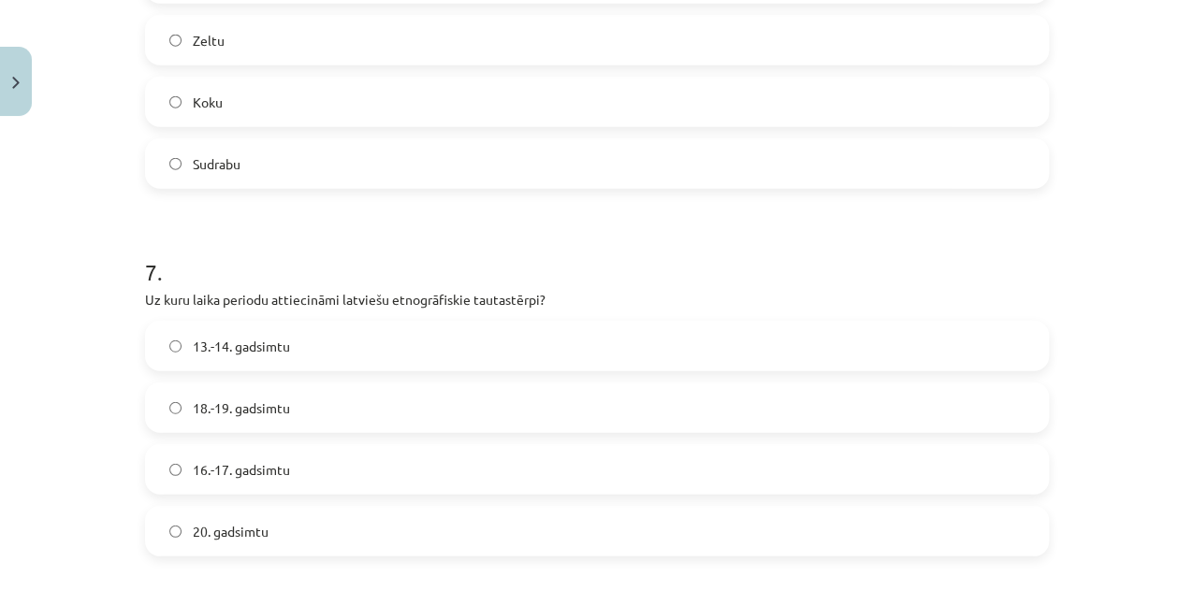
scroll to position [2355, 0]
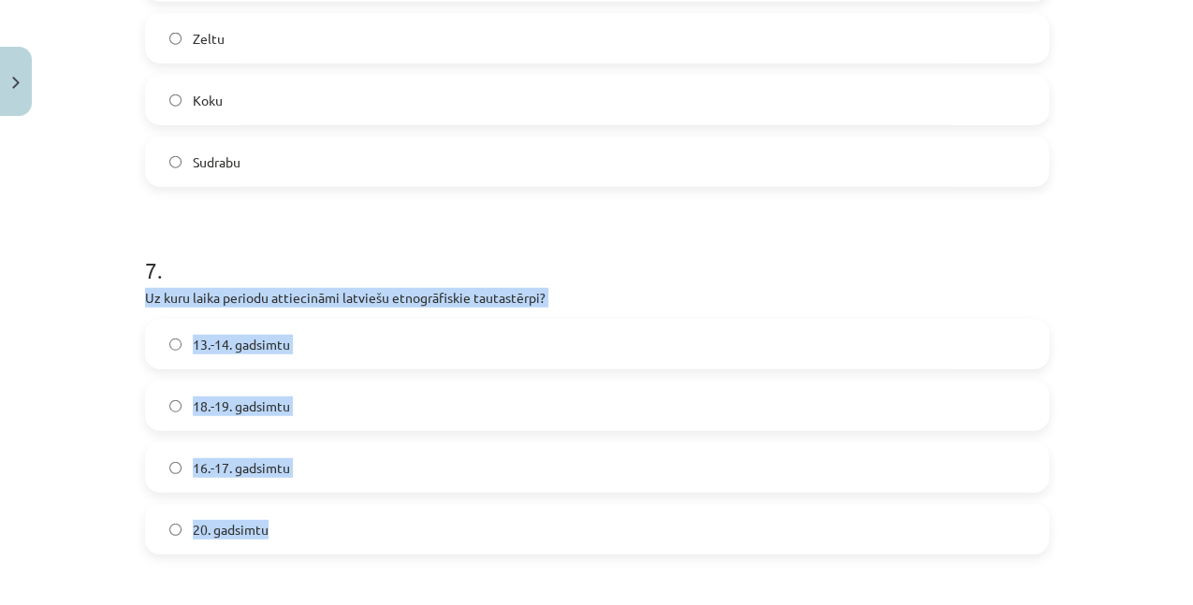
drag, startPoint x: 137, startPoint y: 299, endPoint x: 399, endPoint y: 510, distance: 336.7
click at [287, 395] on label "18.-19. gadsimtu" at bounding box center [597, 406] width 900 height 47
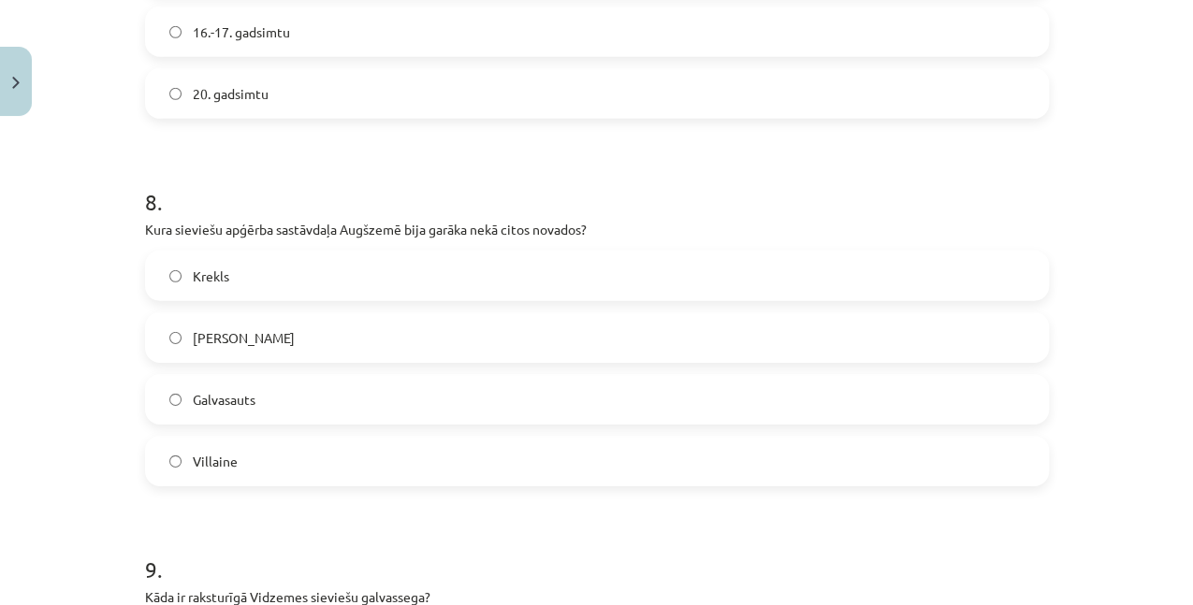
scroll to position [2792, 0]
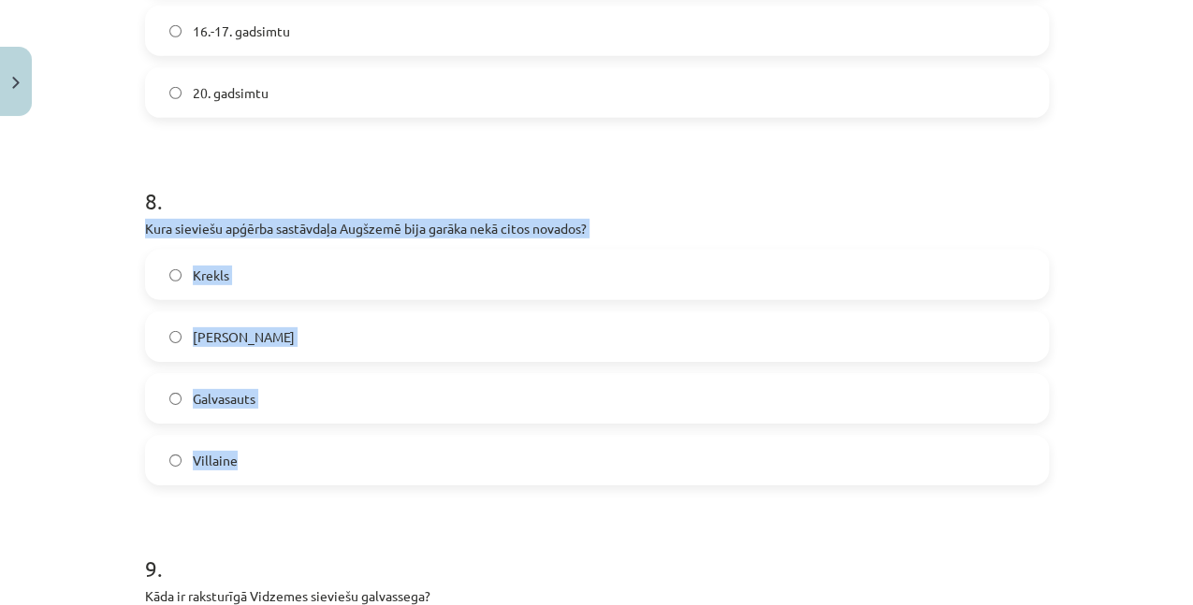
drag, startPoint x: 137, startPoint y: 226, endPoint x: 290, endPoint y: 457, distance: 277.5
click at [204, 459] on span "Villaine" at bounding box center [215, 461] width 45 height 20
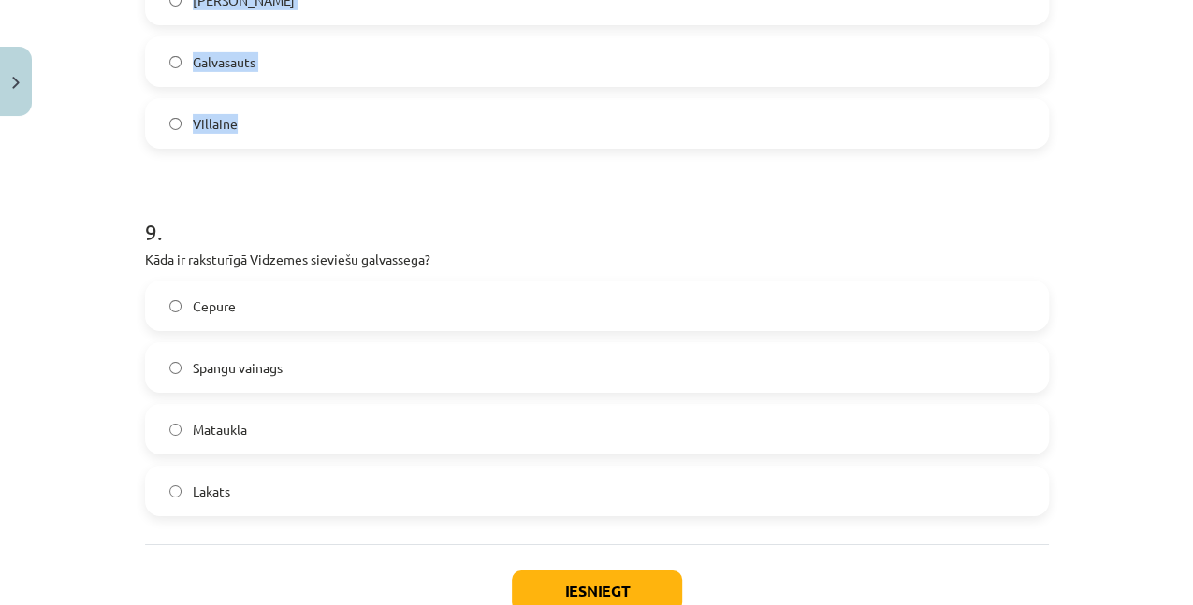
scroll to position [3166, 0]
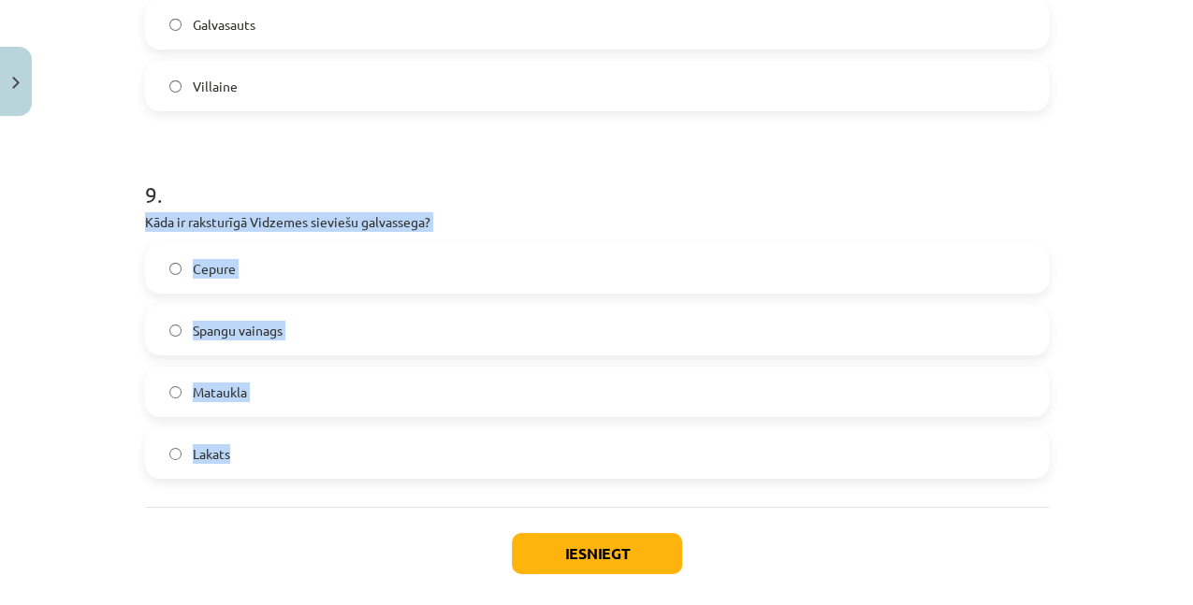
drag, startPoint x: 134, startPoint y: 217, endPoint x: 365, endPoint y: 462, distance: 337.0
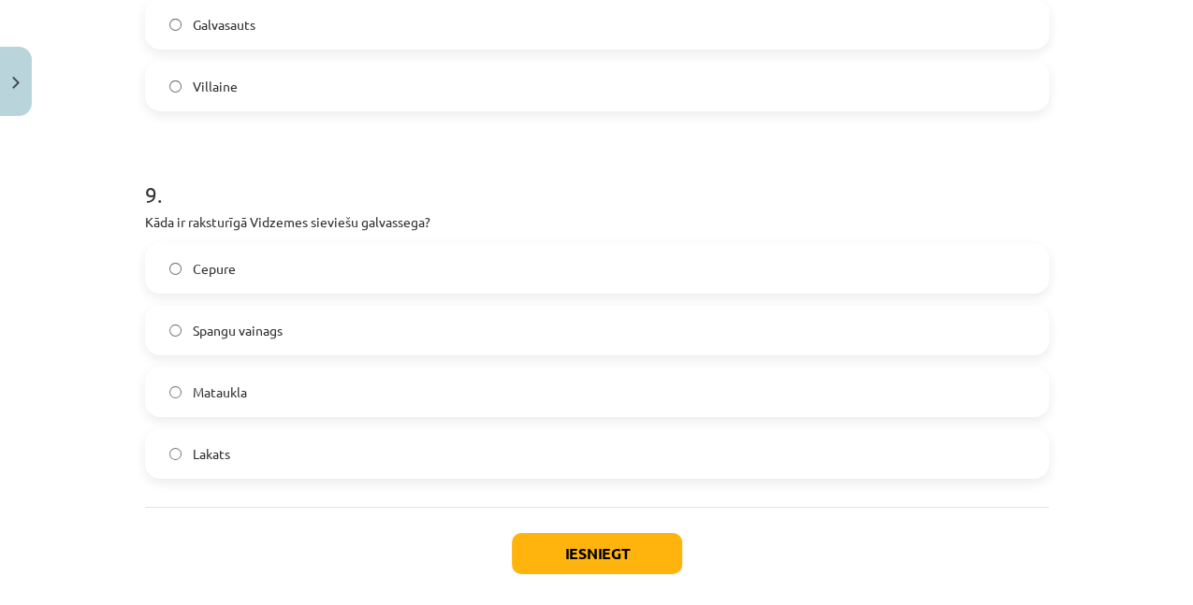
click at [445, 176] on h1 "9 ." at bounding box center [597, 178] width 904 height 58
click at [326, 338] on label "Spangu vainags" at bounding box center [597, 330] width 900 height 47
click at [547, 557] on button "Iesniegt" at bounding box center [597, 553] width 170 height 41
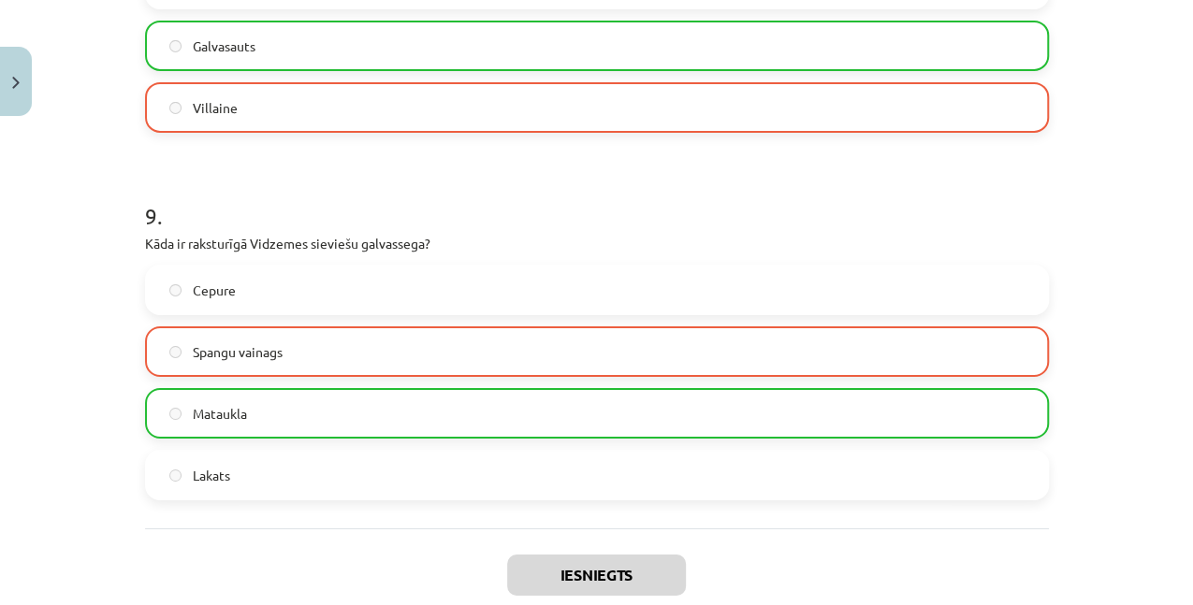
scroll to position [3315, 0]
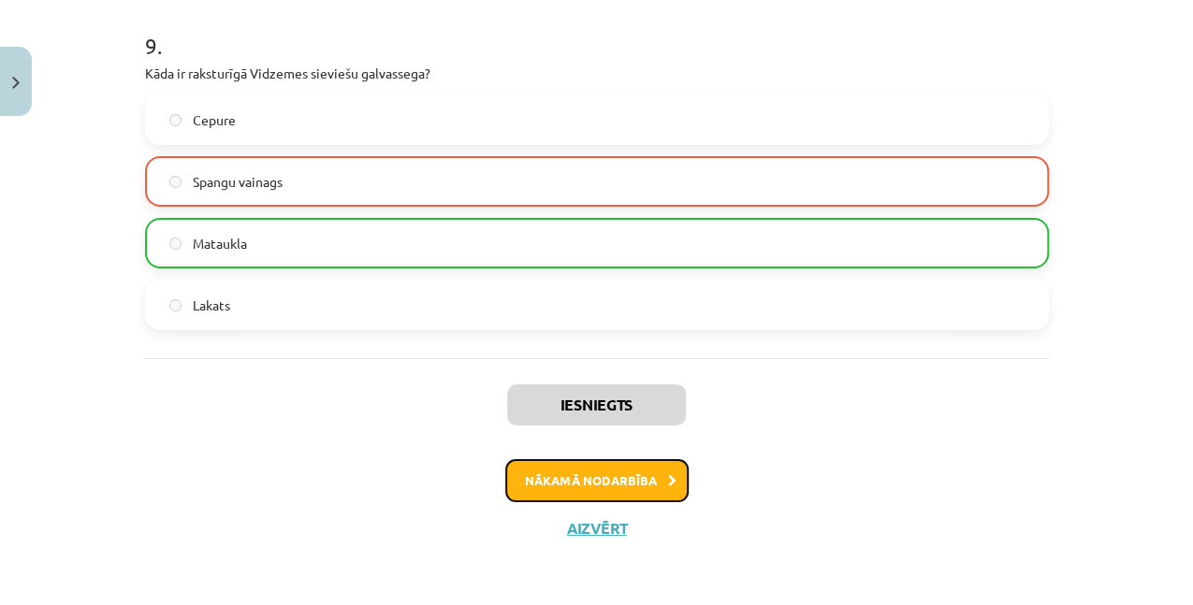
click at [573, 479] on button "Nākamā nodarbība" at bounding box center [596, 480] width 183 height 43
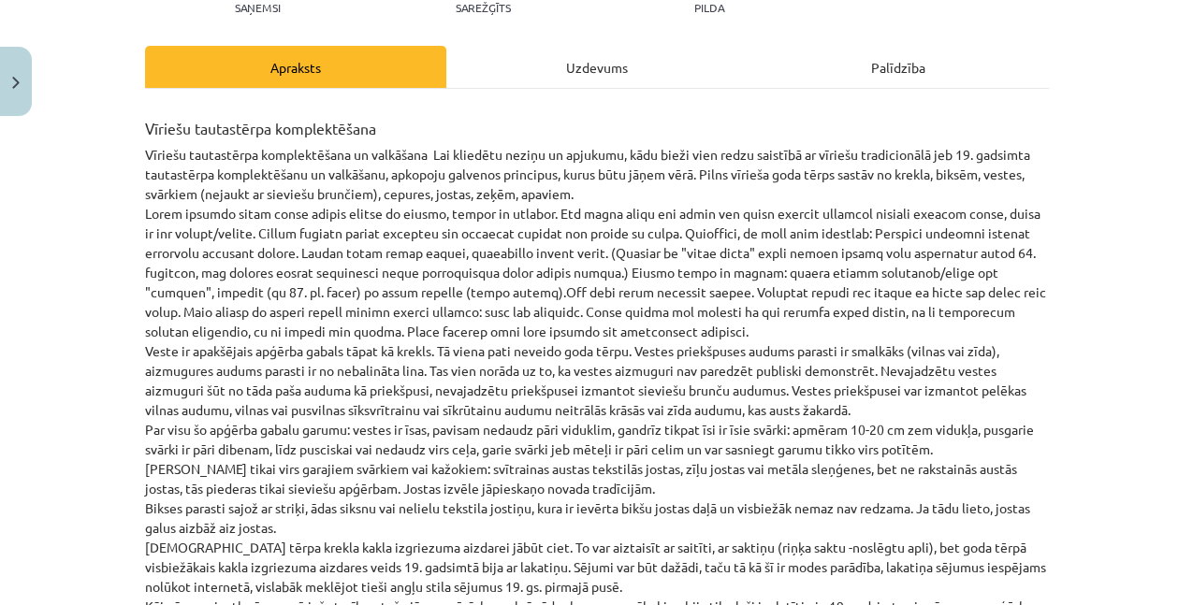
scroll to position [47, 0]
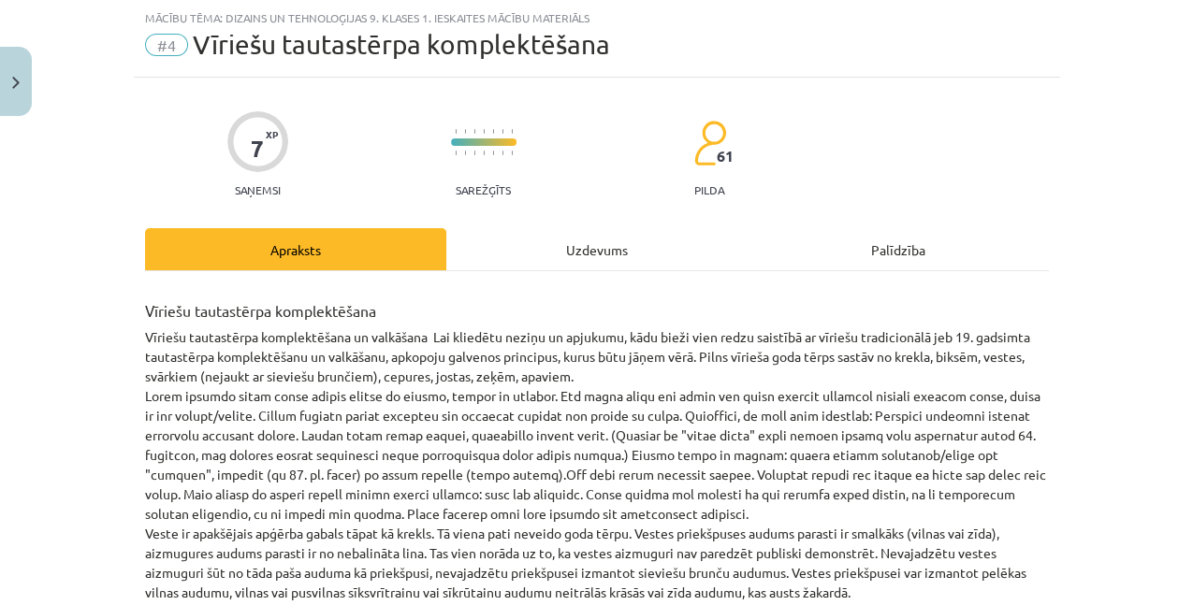
click at [584, 241] on div "Uzdevums" at bounding box center [596, 249] width 301 height 42
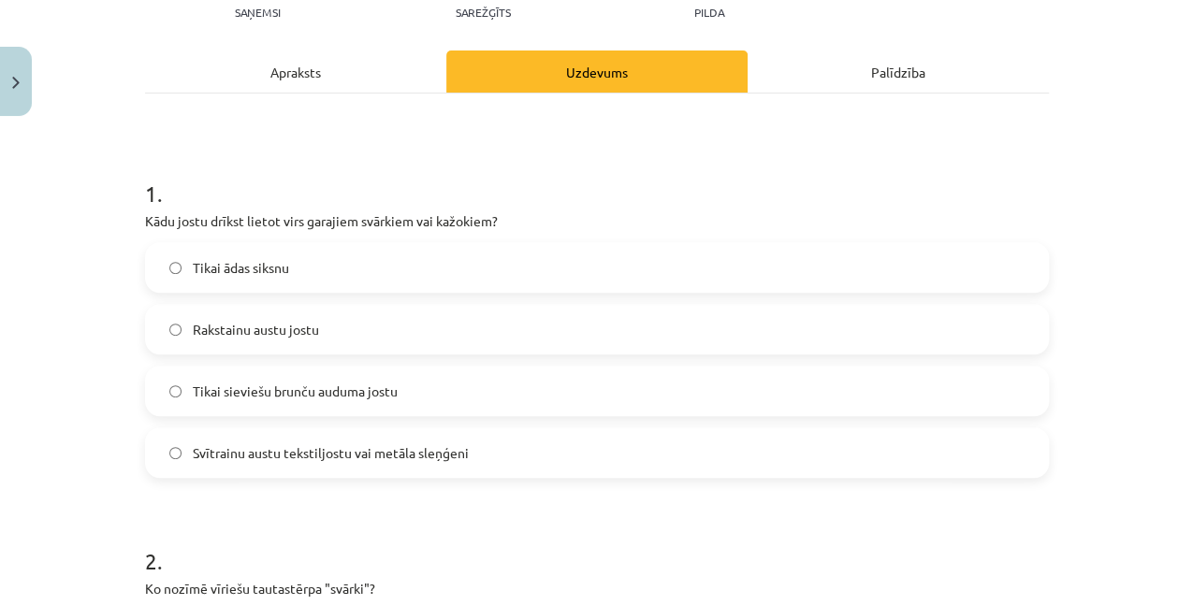
scroll to position [234, 0]
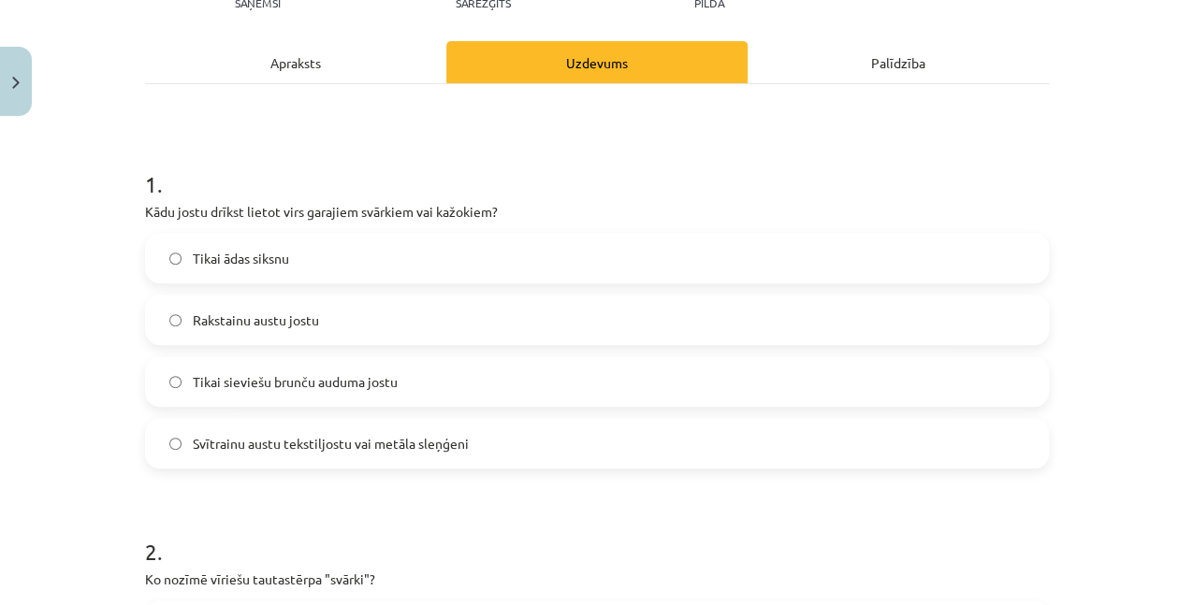
click at [347, 451] on span "Svītrainu austu tekstiljostu vai metāla sleņģeni" at bounding box center [331, 444] width 276 height 20
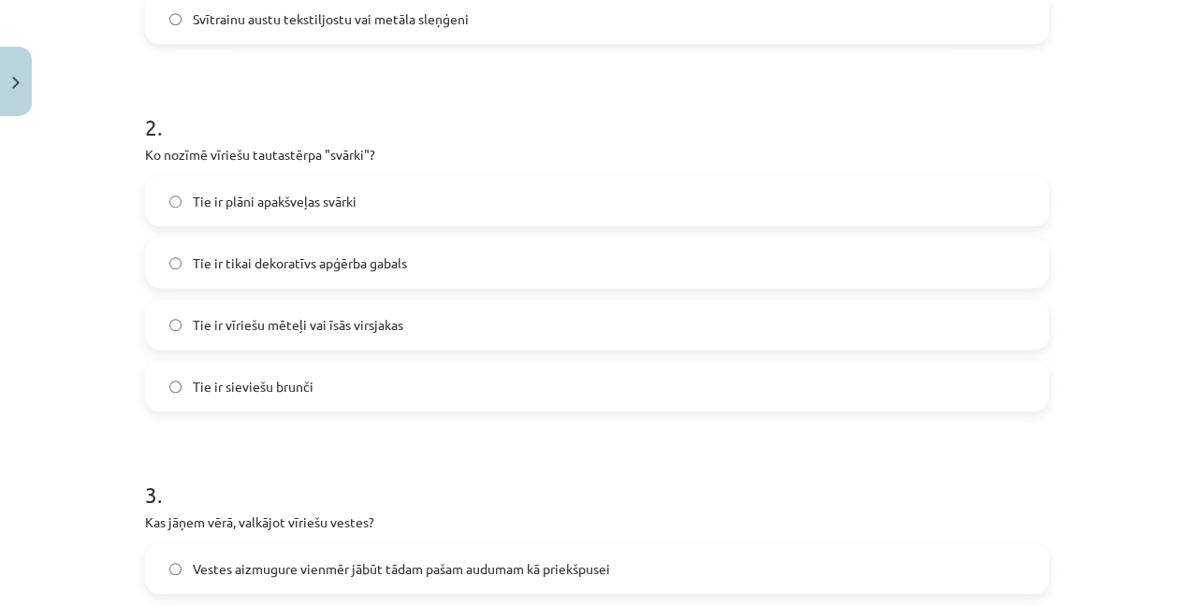
scroll to position [670, 0]
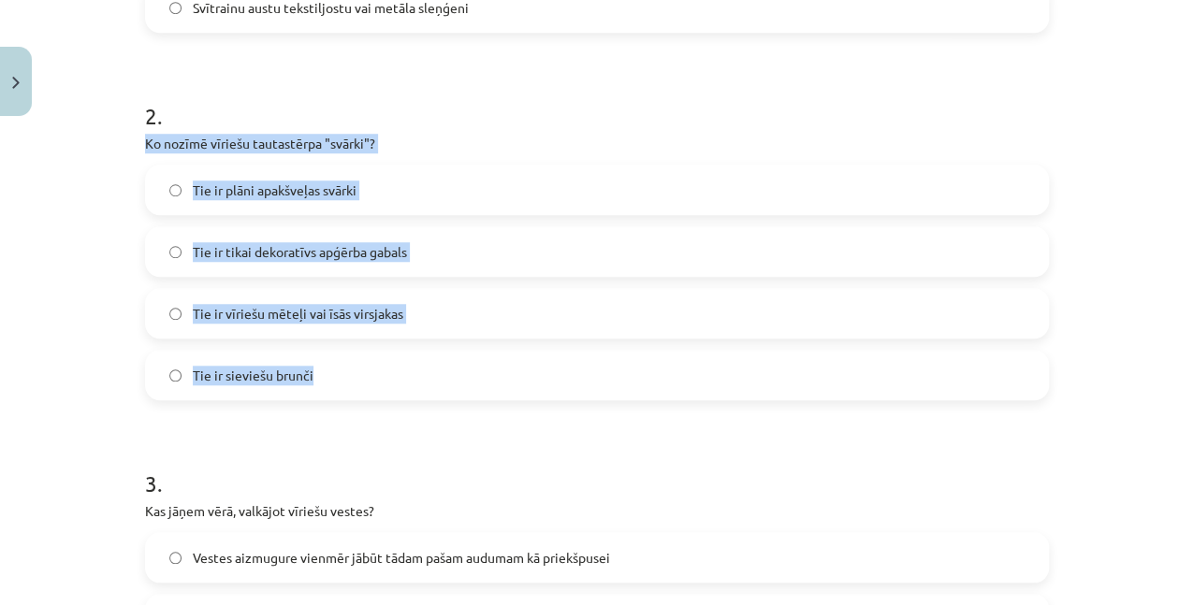
drag, startPoint x: 135, startPoint y: 145, endPoint x: 370, endPoint y: 345, distance: 308.7
click at [393, 312] on span "Tie ir vīriešu mēteļi vai īsās virsjakas" at bounding box center [298, 314] width 211 height 20
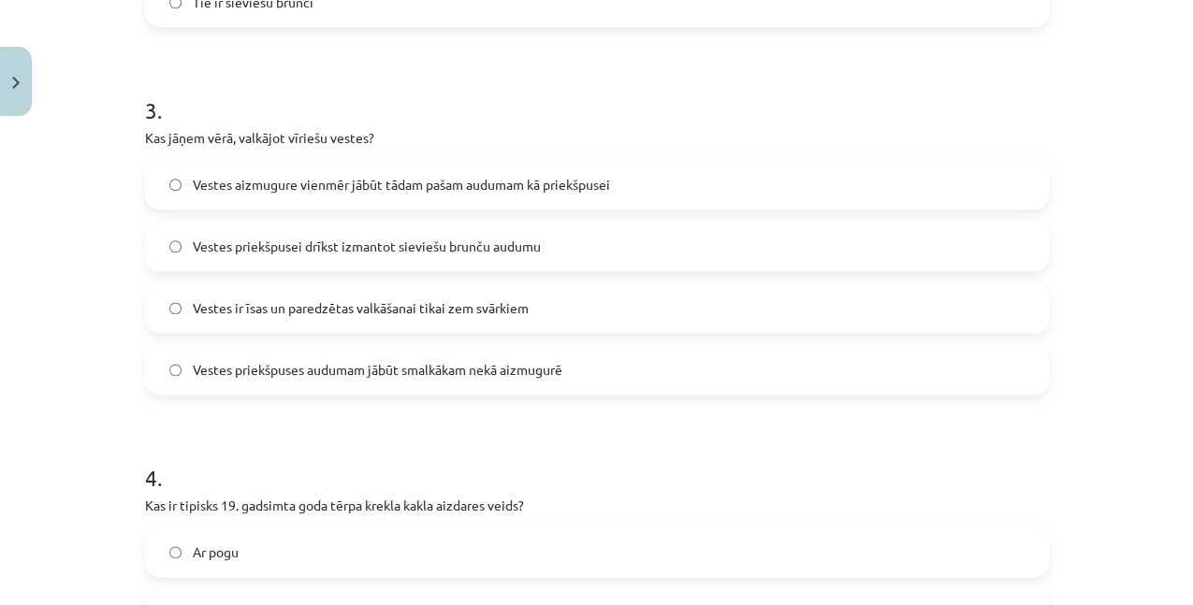
scroll to position [1044, 0]
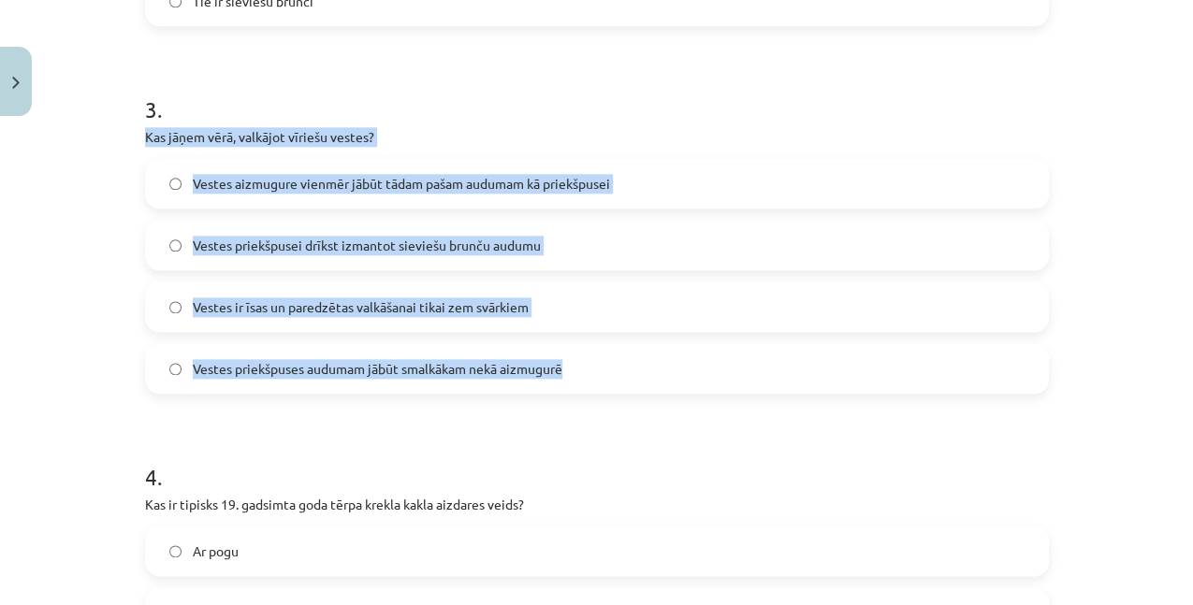
drag, startPoint x: 139, startPoint y: 140, endPoint x: 653, endPoint y: 348, distance: 555.0
click at [653, 348] on div "7 XP Saņemsi Sarežģīts 61 pilda Apraksts Uzdevums Palīdzība 1 . Kādu jostu drīk…" at bounding box center [597, 557] width 926 height 2955
click at [531, 363] on span "Vestes priekšpuses audumam jābūt smalkākam nekā aizmugurē" at bounding box center [378, 369] width 370 height 20
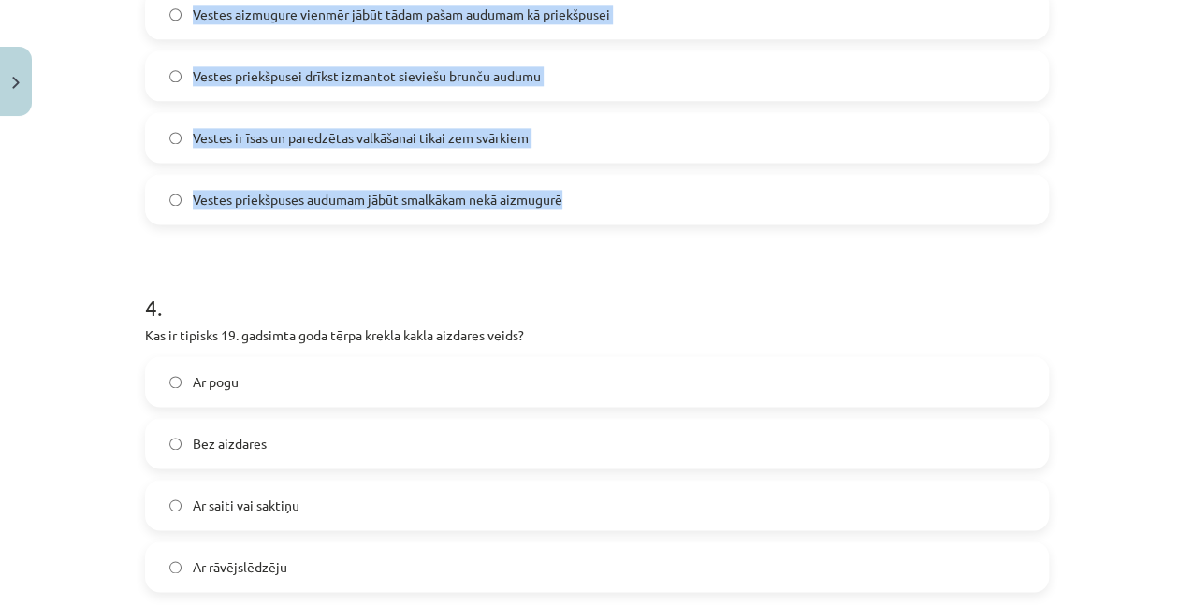
scroll to position [1232, 0]
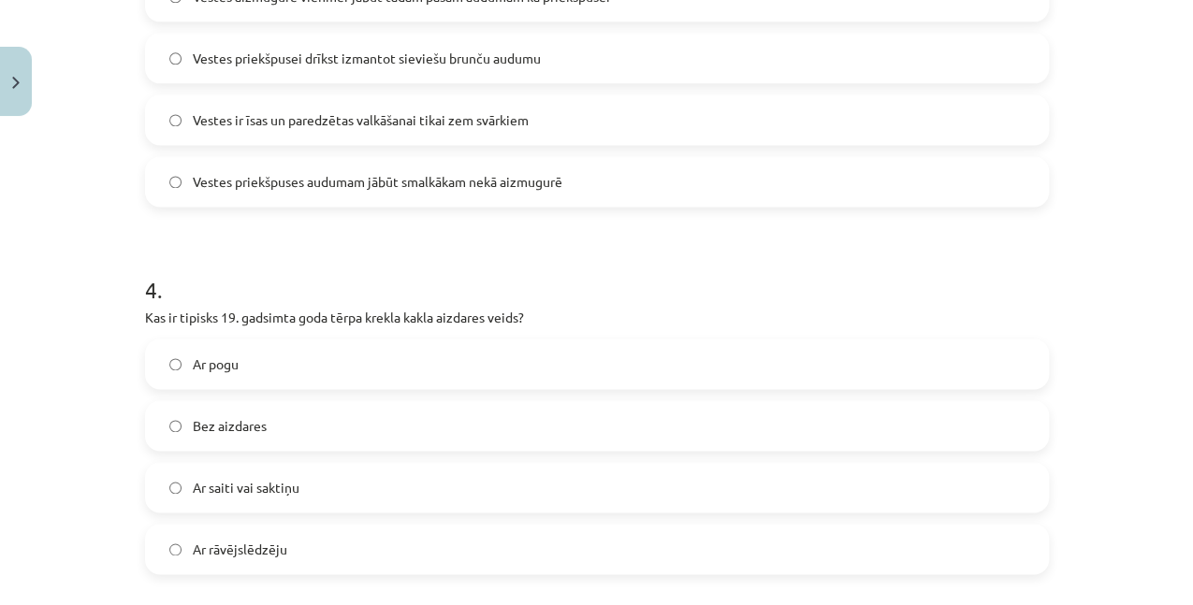
click at [80, 314] on div "Mācību tēma: Dizains un tehnoloģijas 9. klases 1. ieskaites mācību materiāls #4…" at bounding box center [596, 302] width 1193 height 605
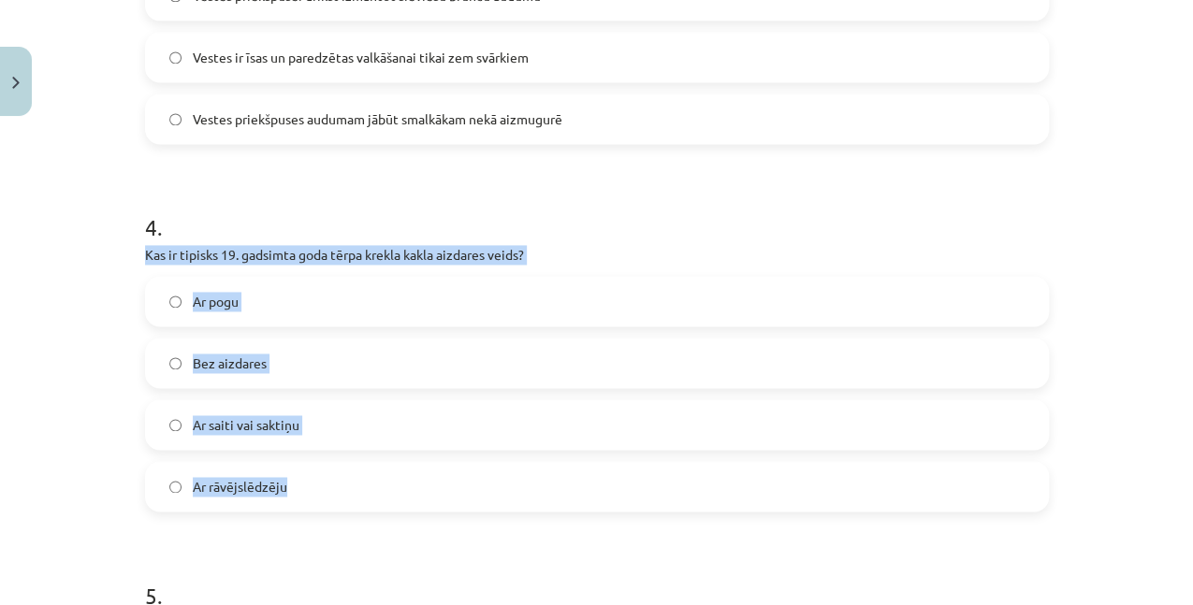
drag, startPoint x: 139, startPoint y: 255, endPoint x: 382, endPoint y: 469, distance: 324.2
click at [382, 469] on div "7 XP Saņemsi Sarežģīts 61 pilda Apraksts Uzdevums Palīdzība 1 . Kādu jostu drīk…" at bounding box center [597, 307] width 926 height 2955
click at [296, 436] on label "Ar saiti vai saktiņu" at bounding box center [597, 424] width 900 height 47
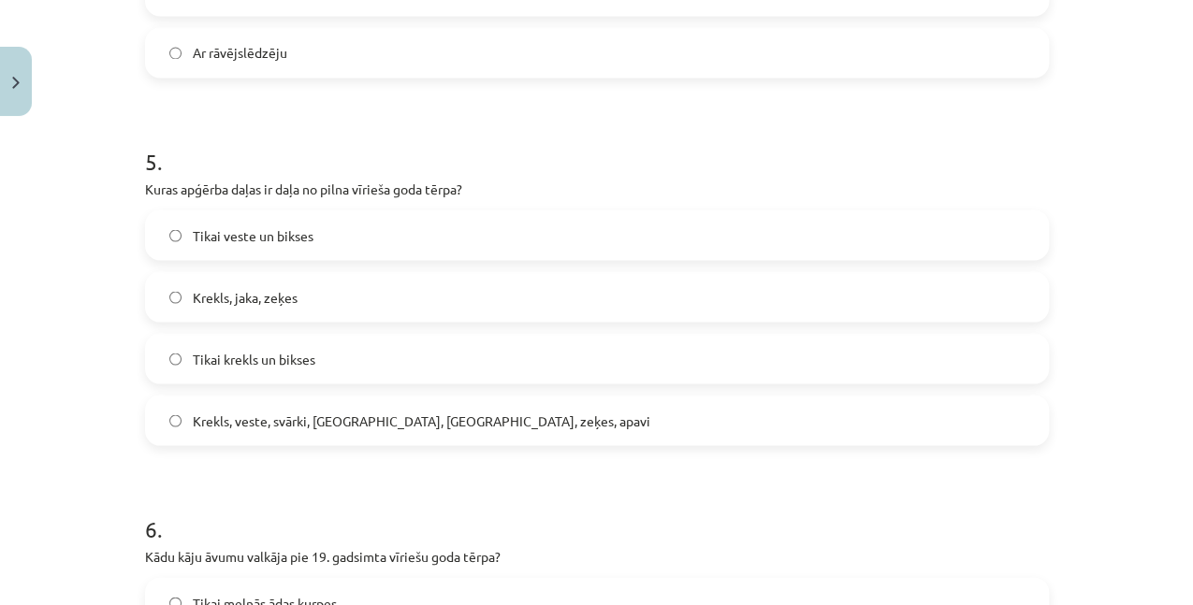
scroll to position [1731, 0]
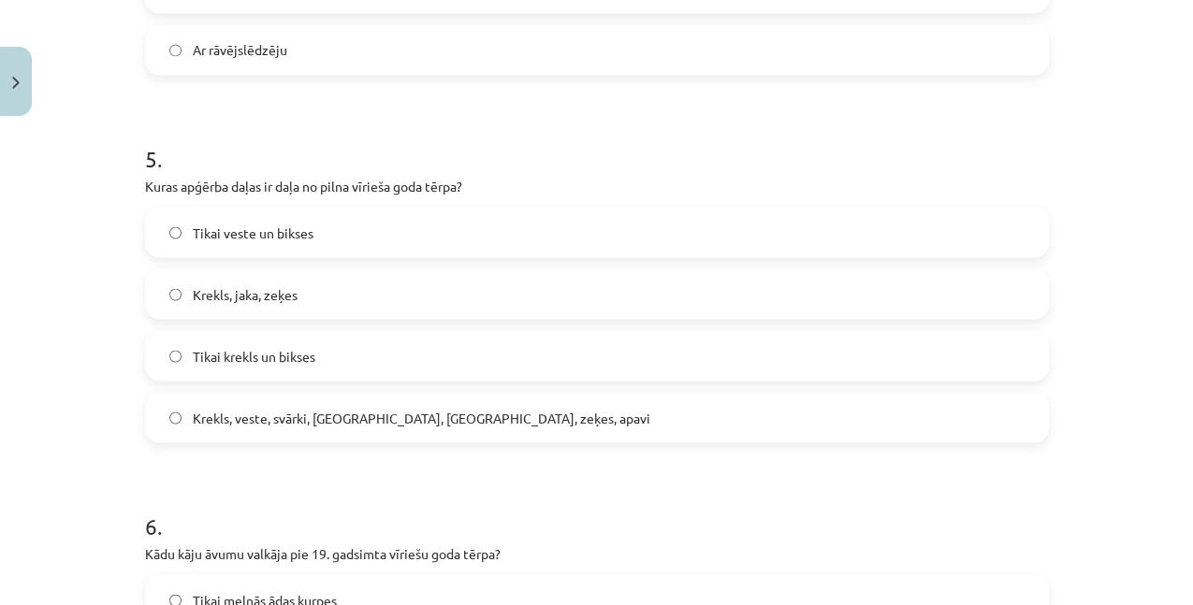
click at [324, 427] on label "Krekls, veste, svārki, [GEOGRAPHIC_DATA], [GEOGRAPHIC_DATA], zeķes, apavi" at bounding box center [597, 417] width 900 height 47
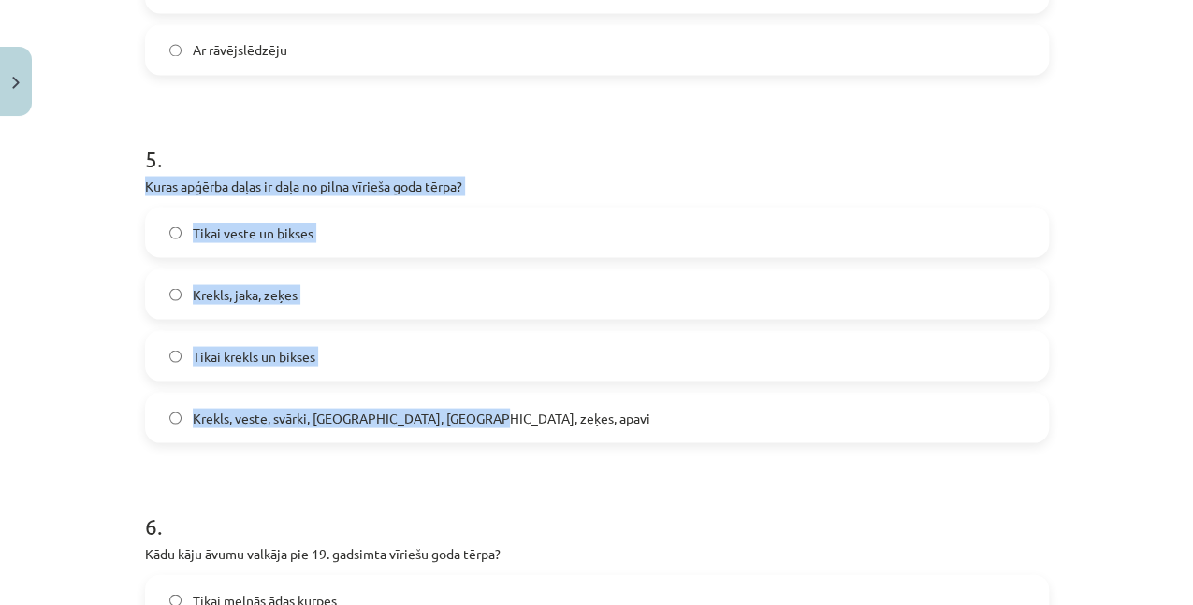
drag, startPoint x: 138, startPoint y: 174, endPoint x: 494, endPoint y: 411, distance: 428.0
click at [84, 287] on div "Mācību tēma: Dizains un tehnoloģijas 9. klases 1. ieskaites mācību materiāls #4…" at bounding box center [596, 302] width 1193 height 605
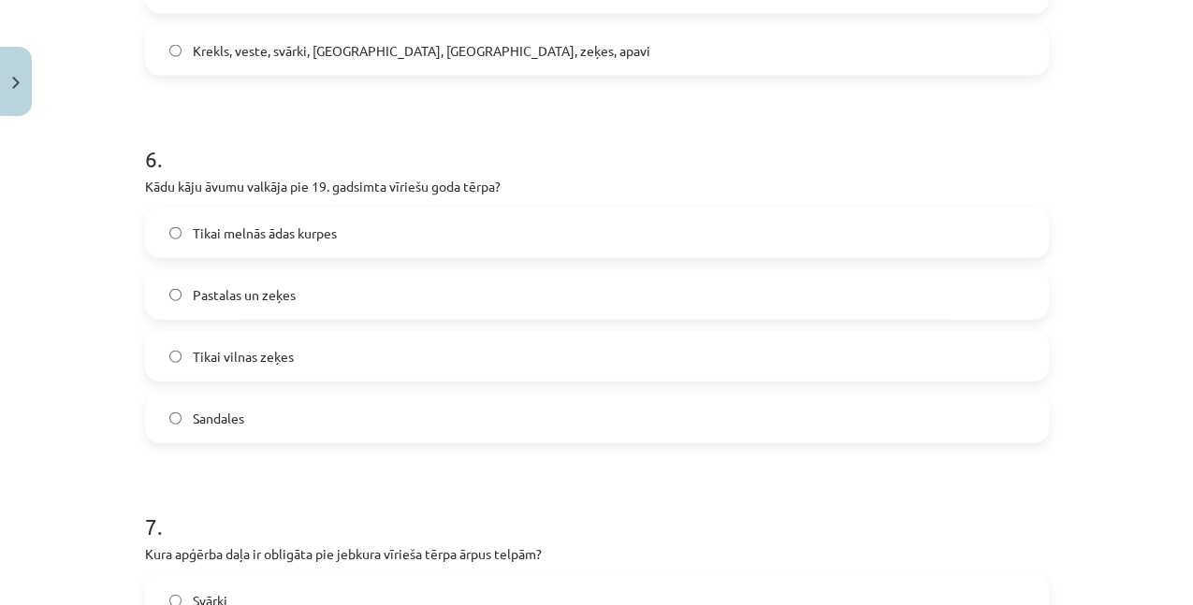
scroll to position [2106, 0]
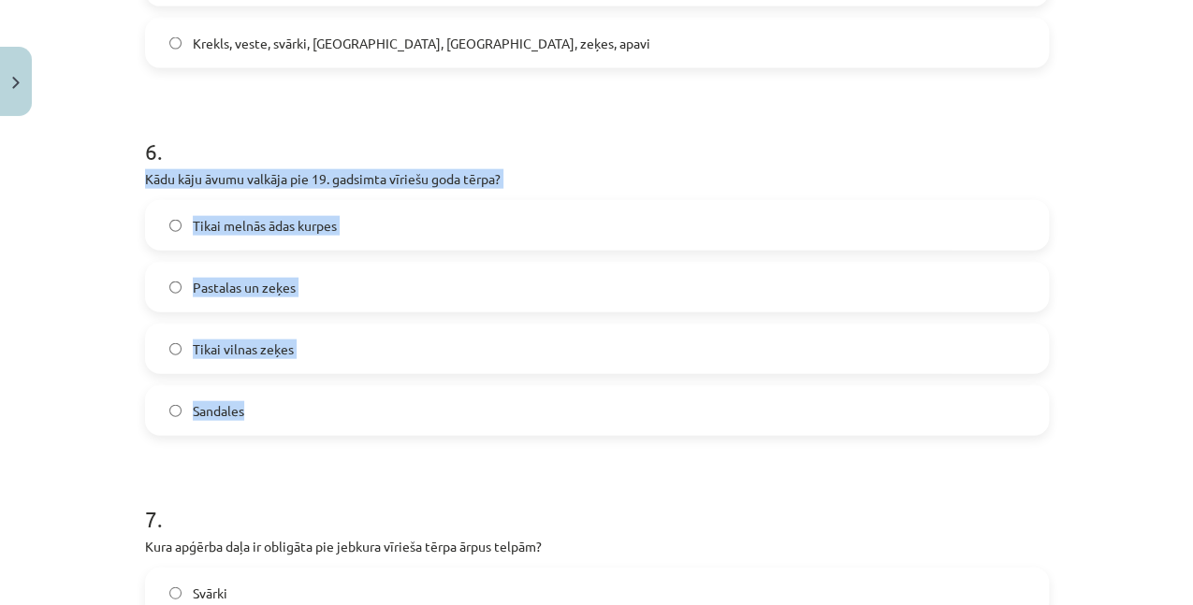
drag, startPoint x: 134, startPoint y: 176, endPoint x: 331, endPoint y: 388, distance: 290.0
click at [350, 283] on label "Pastalas un zeķes" at bounding box center [597, 287] width 900 height 47
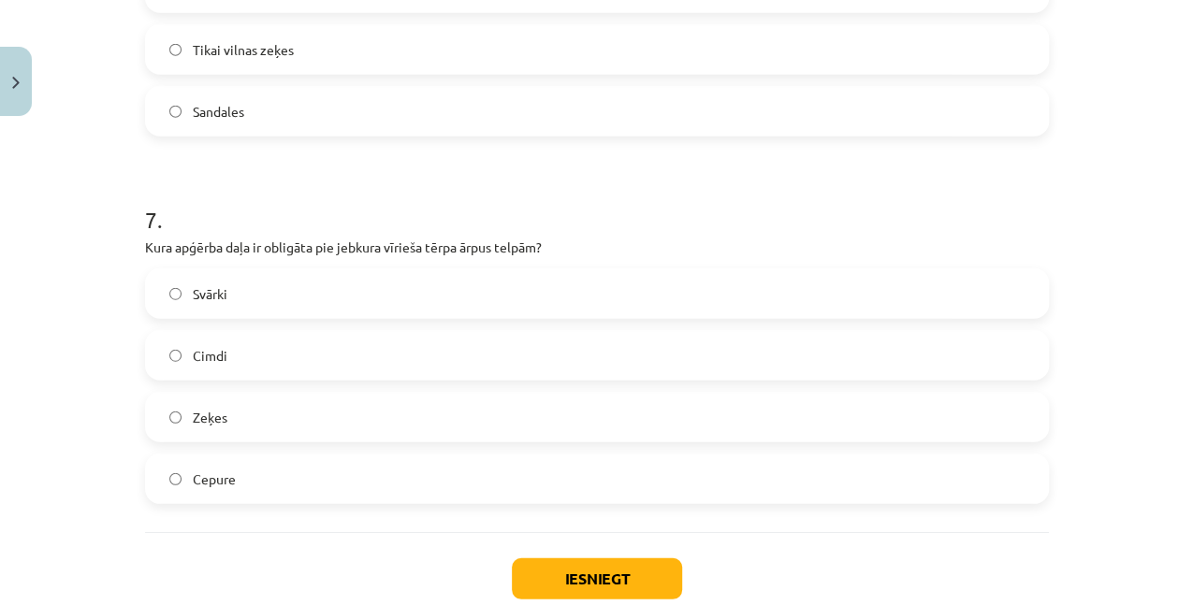
scroll to position [2480, 0]
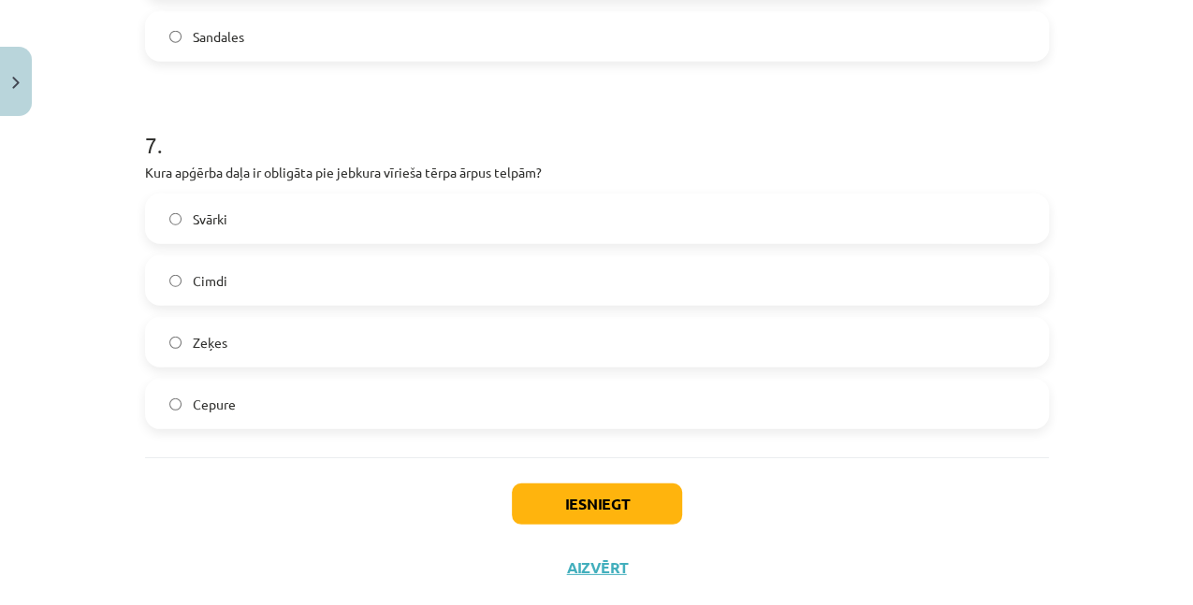
click at [276, 344] on label "Zeķes" at bounding box center [597, 342] width 900 height 47
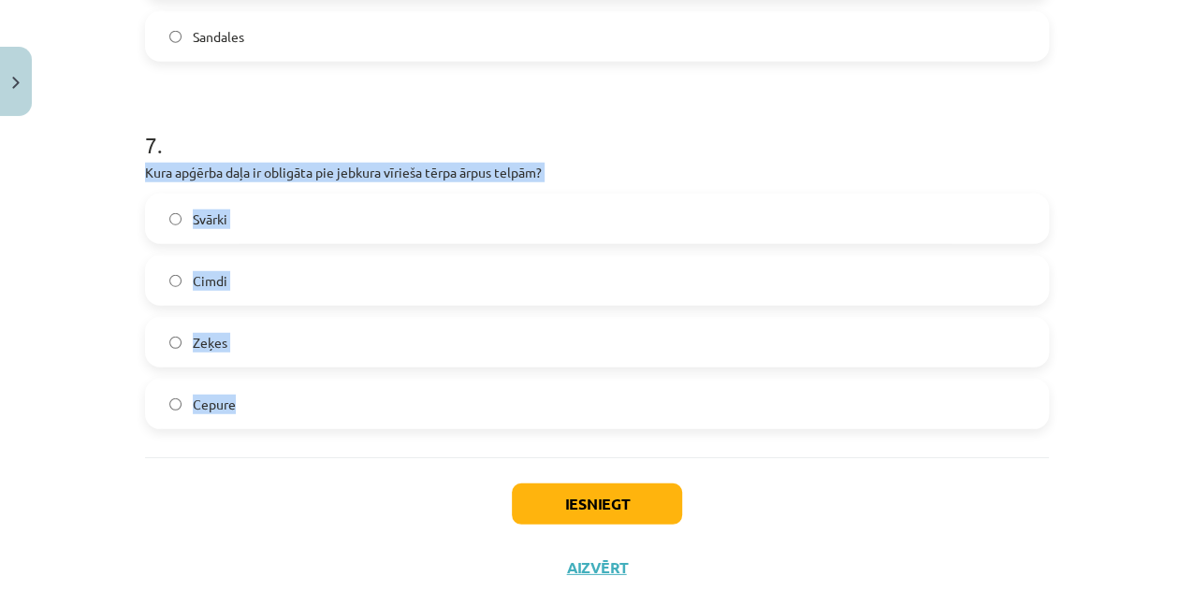
drag, startPoint x: 132, startPoint y: 168, endPoint x: 365, endPoint y: 455, distance: 369.2
click at [193, 411] on span "Cepure" at bounding box center [214, 405] width 43 height 20
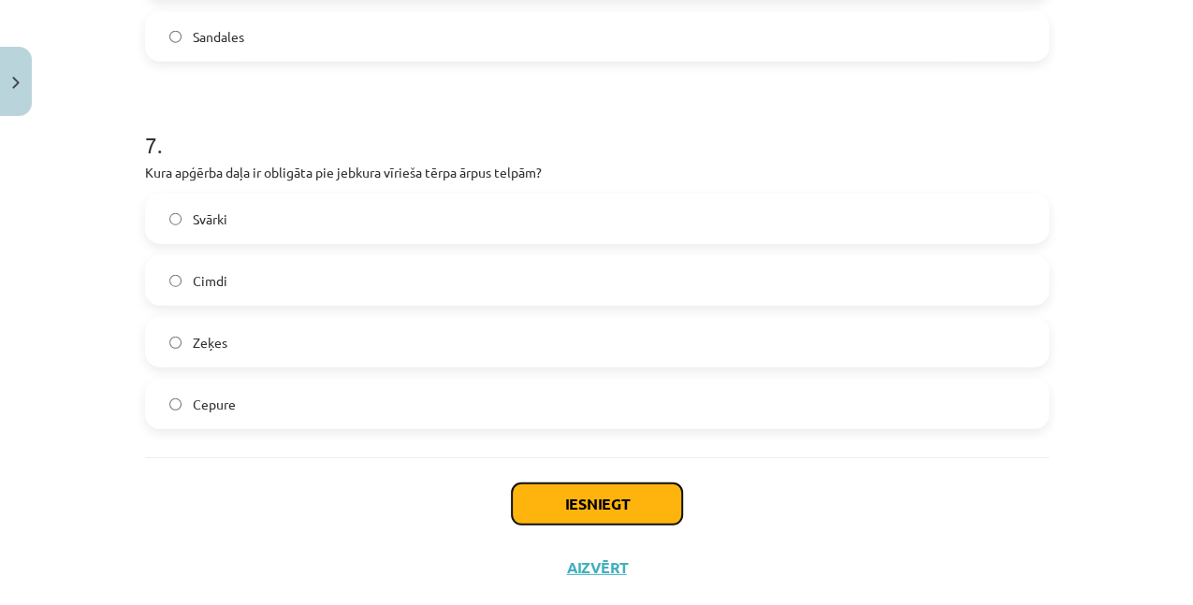
click at [638, 492] on button "Iesniegt" at bounding box center [597, 504] width 170 height 41
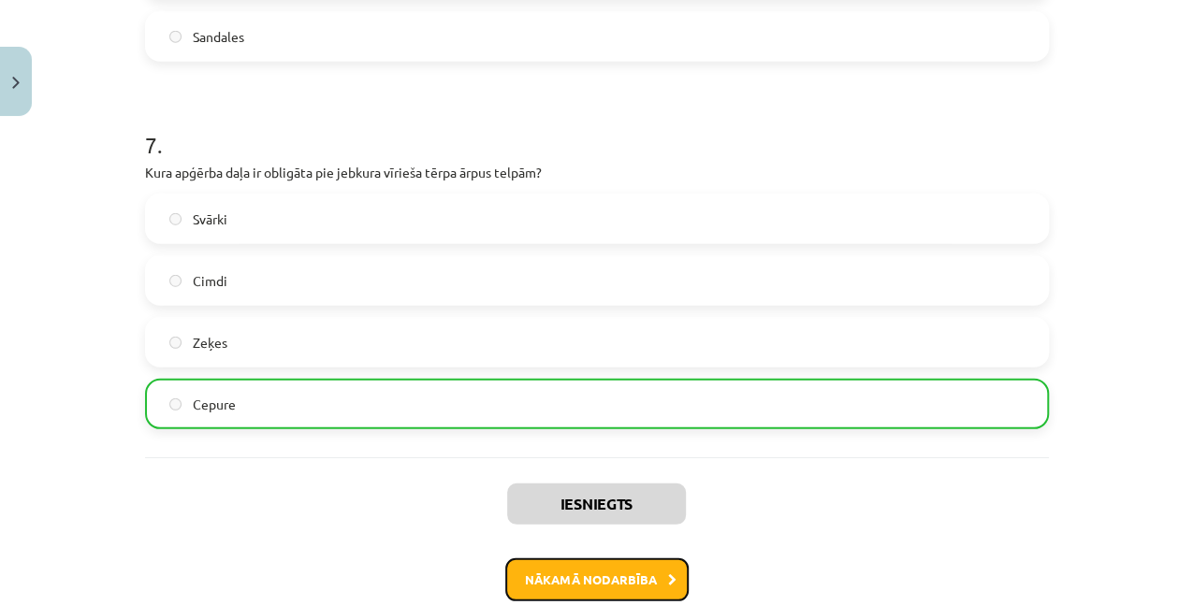
click at [595, 576] on button "Nākamā nodarbība" at bounding box center [596, 580] width 183 height 43
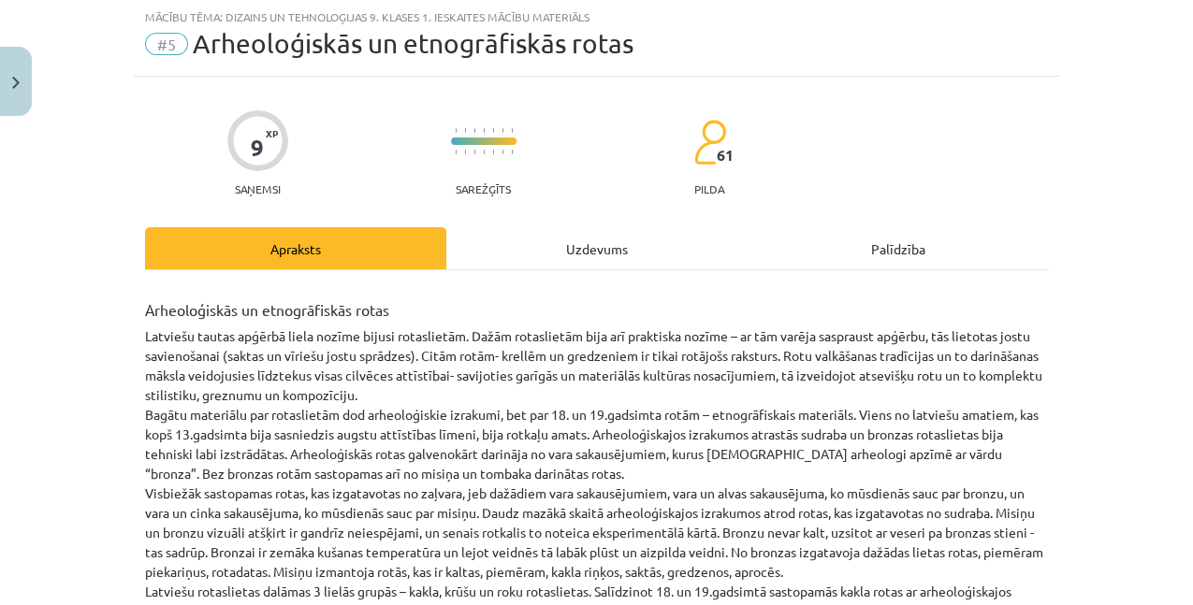
scroll to position [47, 0]
click at [594, 251] on div "Uzdevums" at bounding box center [596, 249] width 301 height 42
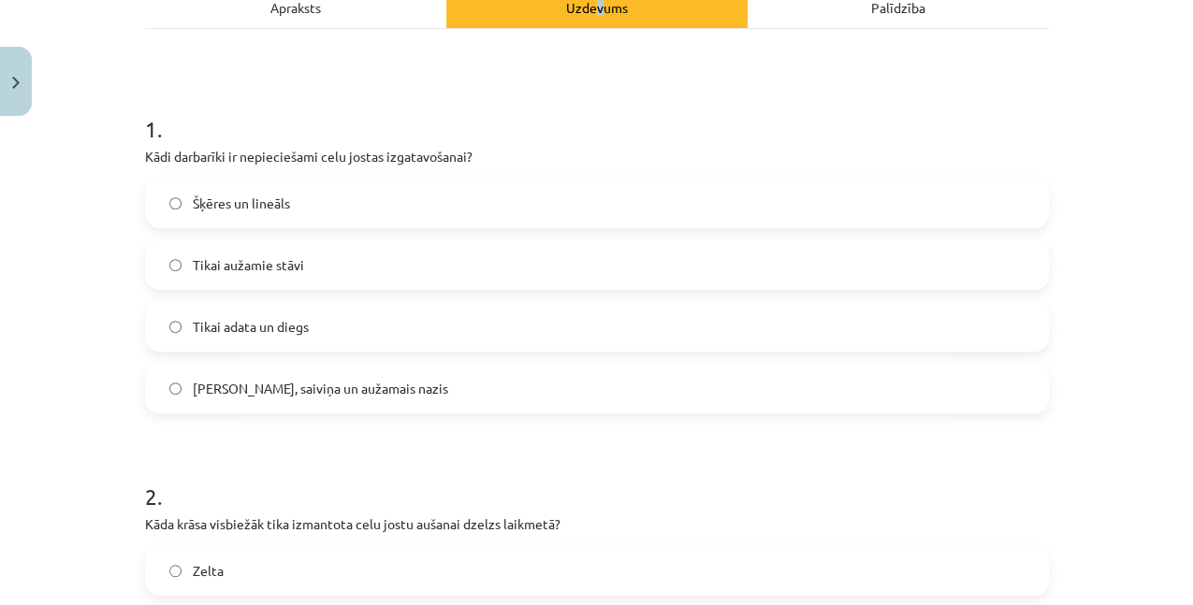
scroll to position [296, 0]
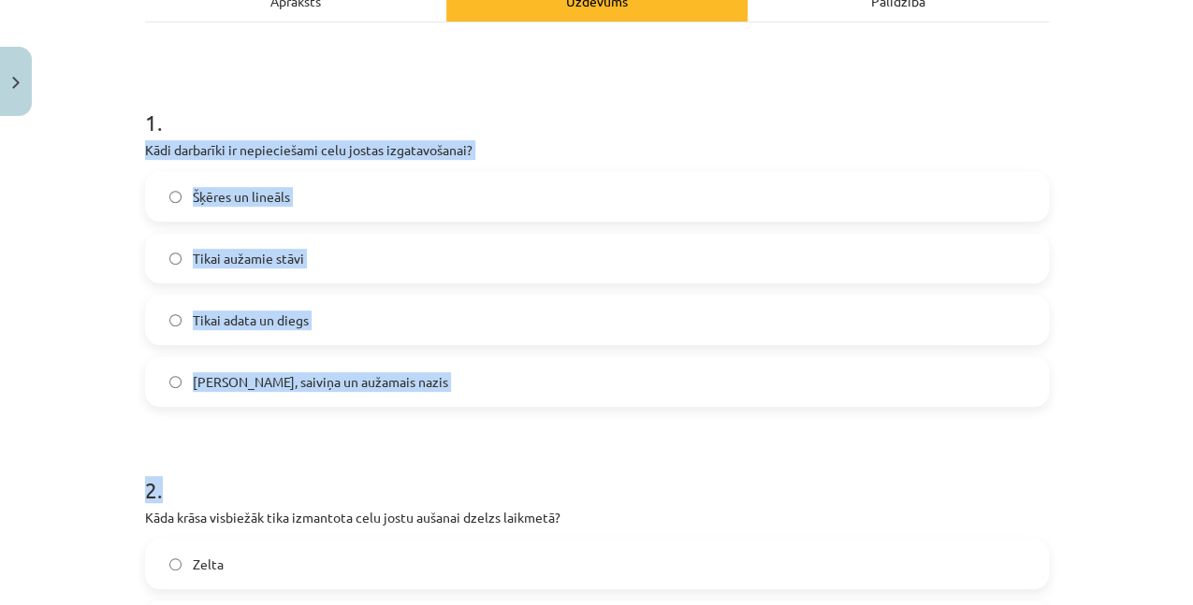
drag, startPoint x: 129, startPoint y: 143, endPoint x: 441, endPoint y: 406, distance: 407.8
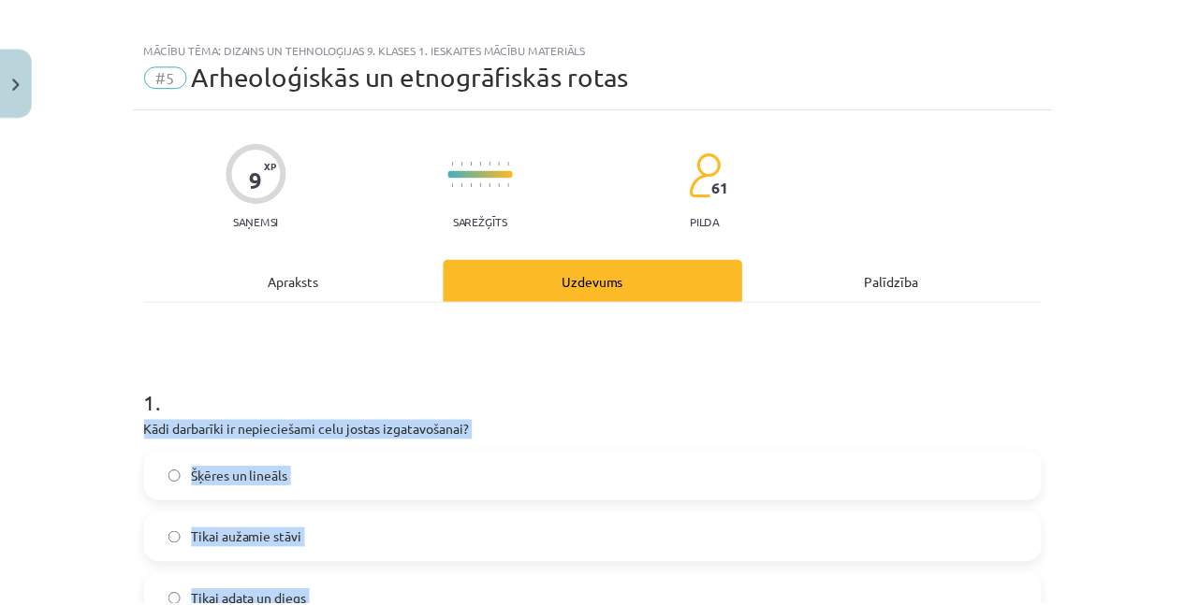
scroll to position [0, 0]
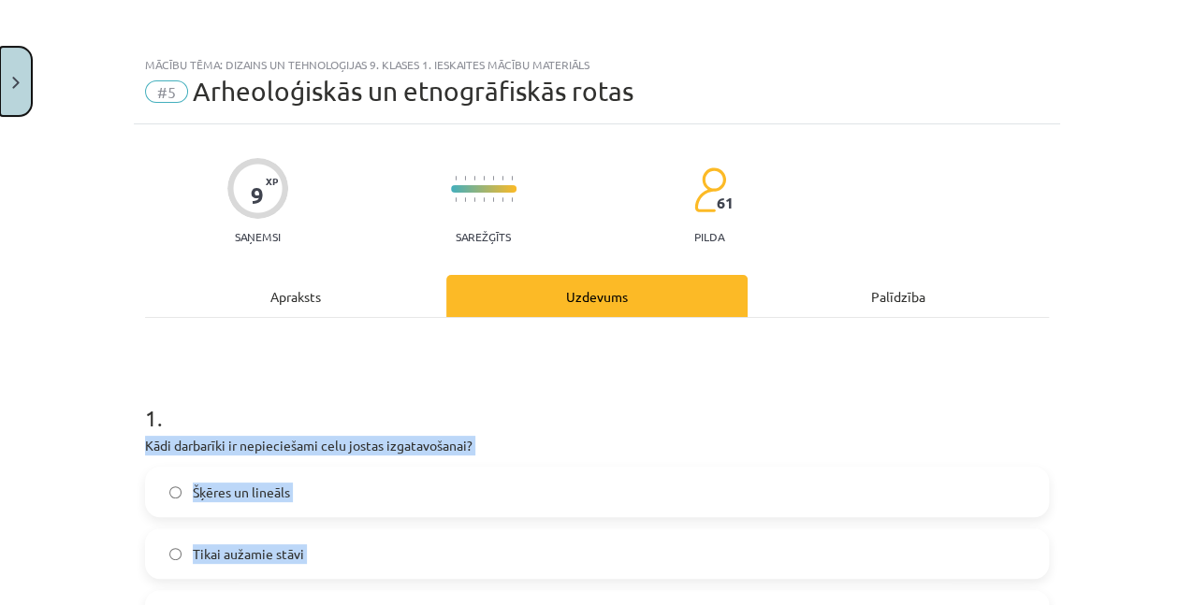
click at [10, 107] on button "Close" at bounding box center [16, 81] width 32 height 69
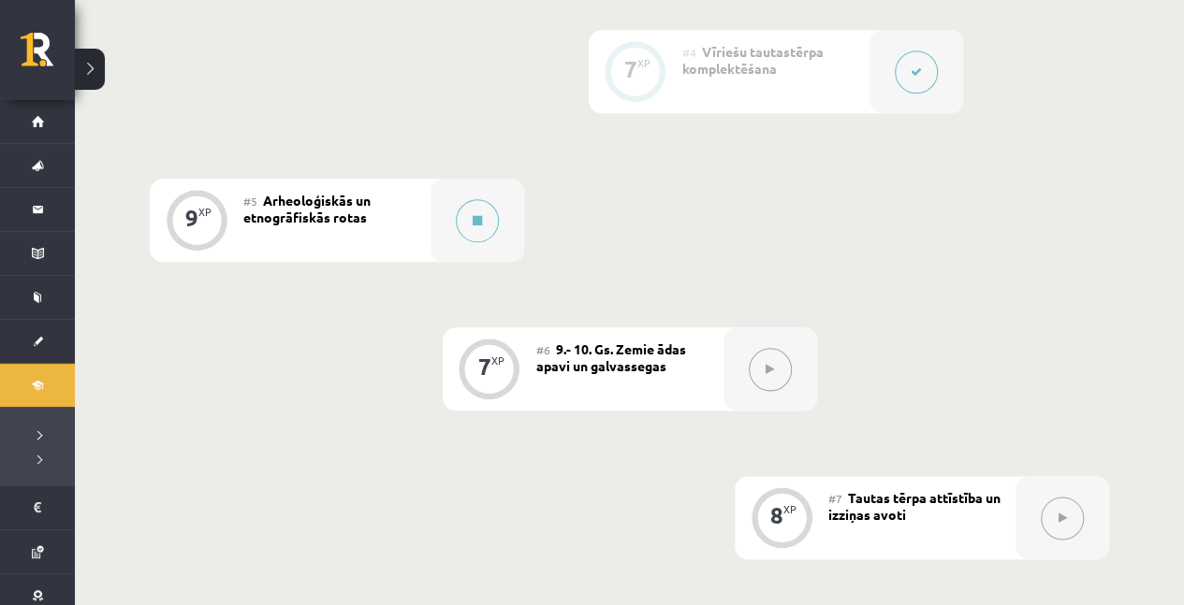
scroll to position [958, 0]
